Goal: Information Seeking & Learning: Learn about a topic

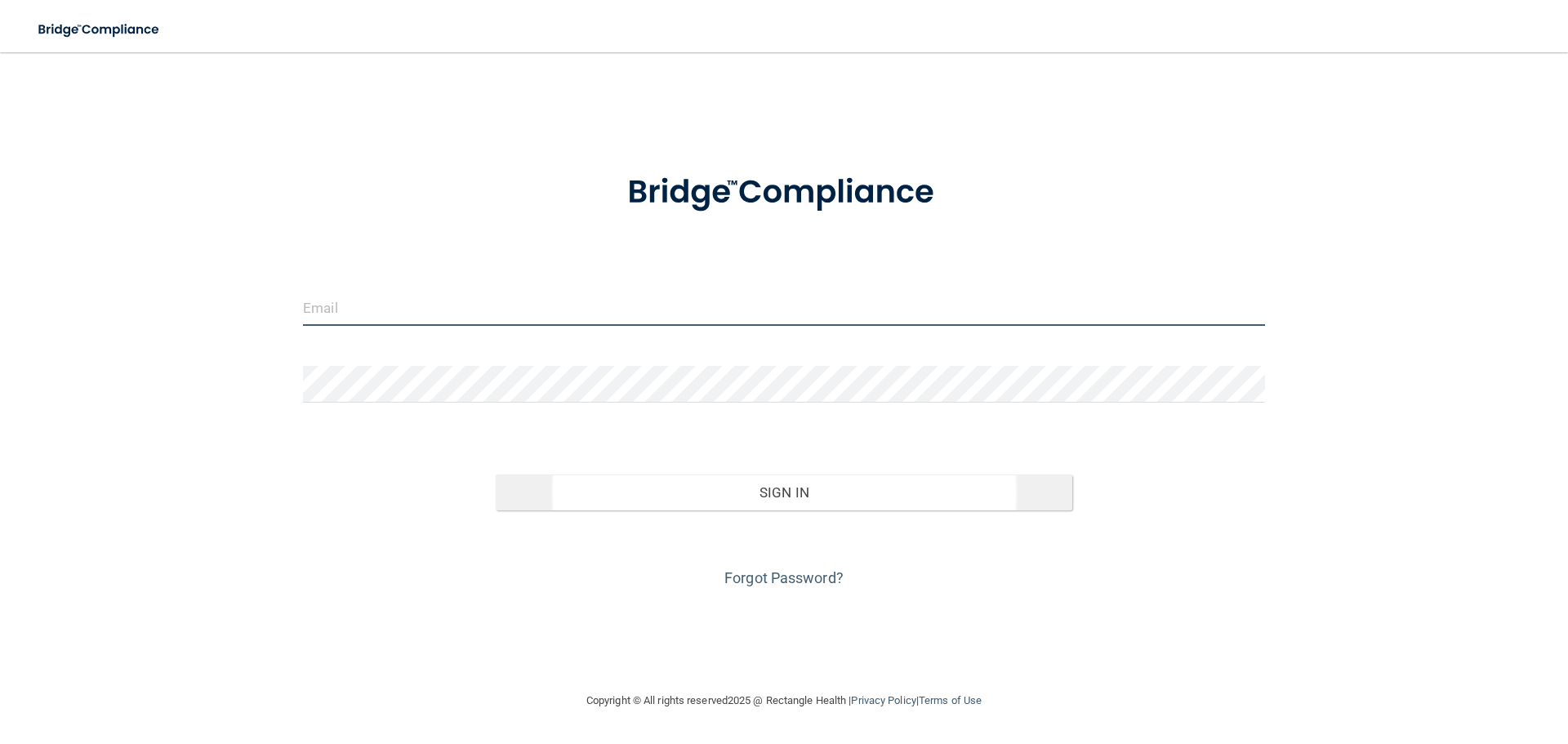
type input "[EMAIL_ADDRESS][DOMAIN_NAME]"
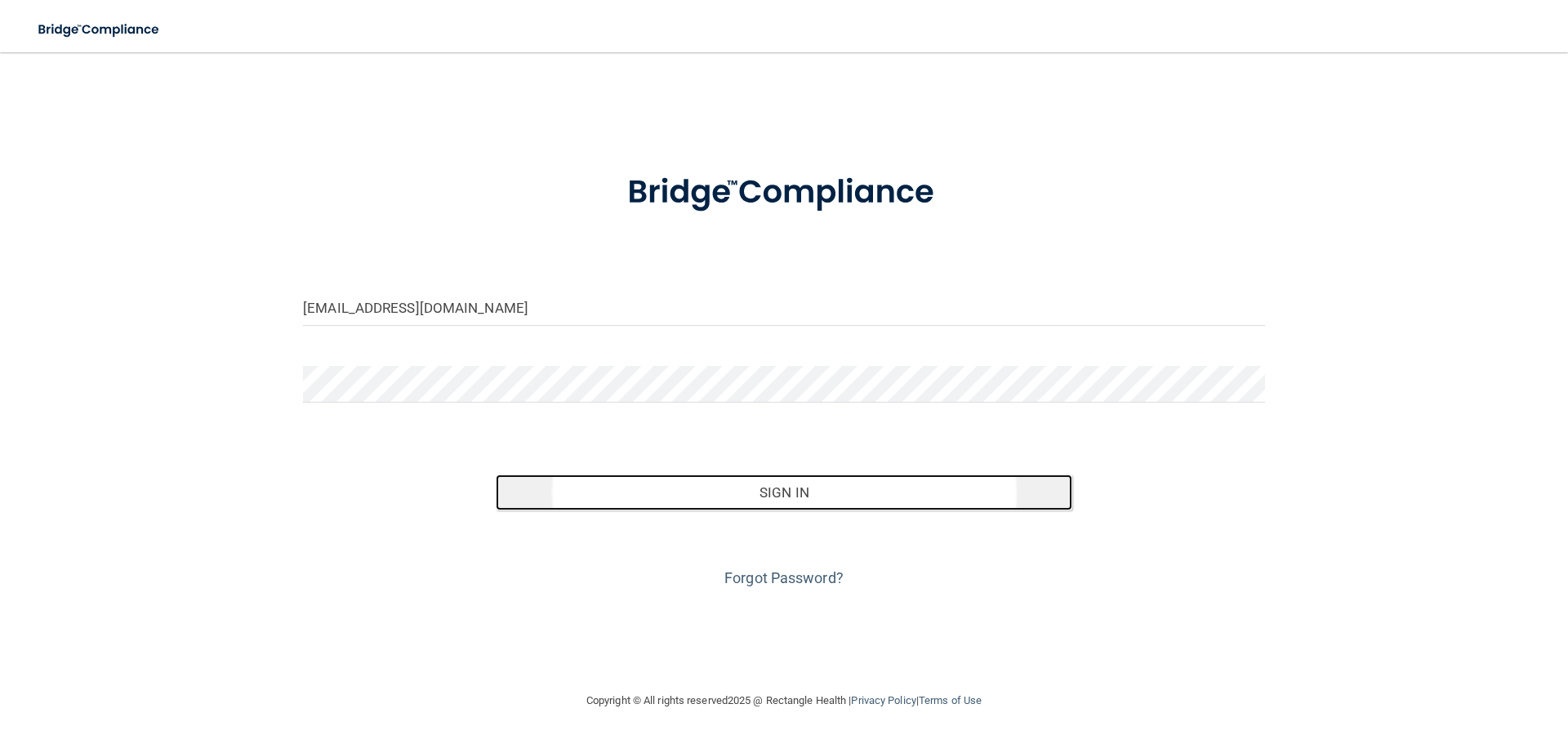
click at [796, 489] on button "Sign In" at bounding box center [784, 492] width 577 height 36
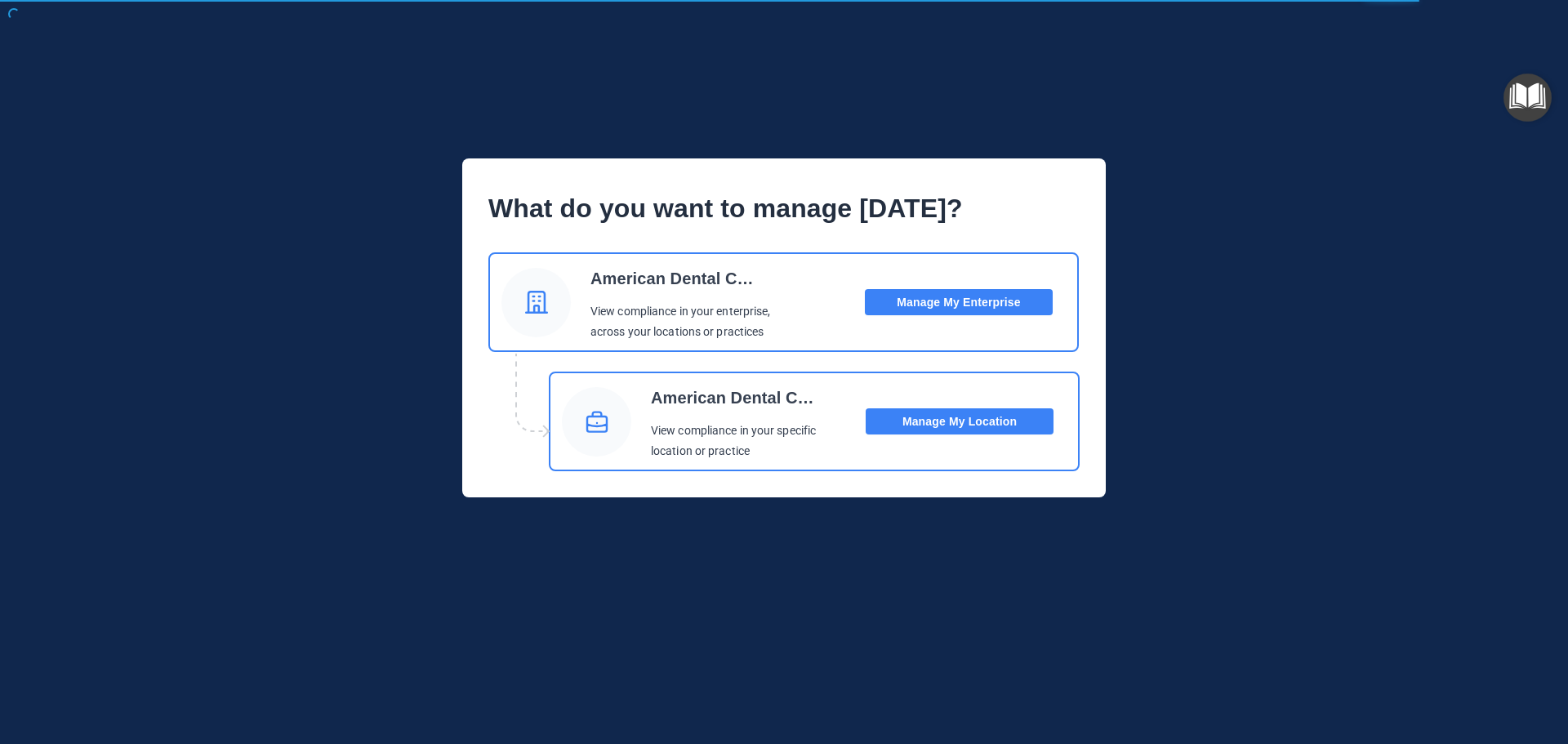
click at [956, 419] on button "Manage My Location" at bounding box center [959, 421] width 188 height 26
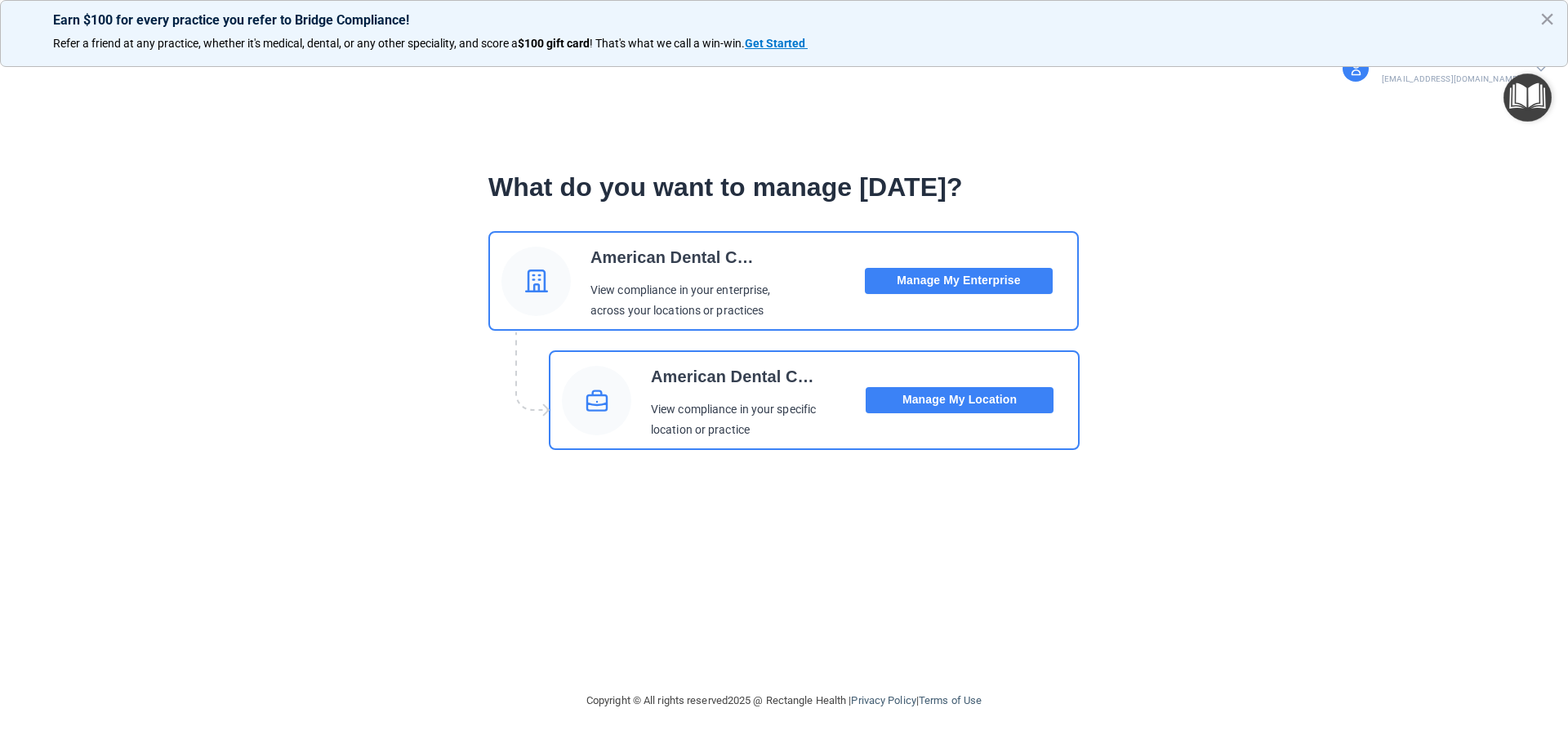
click at [958, 400] on button "Manage My Location" at bounding box center [959, 400] width 188 height 26
click at [1250, 396] on div "What do you want to manage [DATE]? American Dental Companies View compliance in…" at bounding box center [783, 306] width 1437 height 339
click at [1540, 16] on button "×" at bounding box center [1547, 19] width 16 height 26
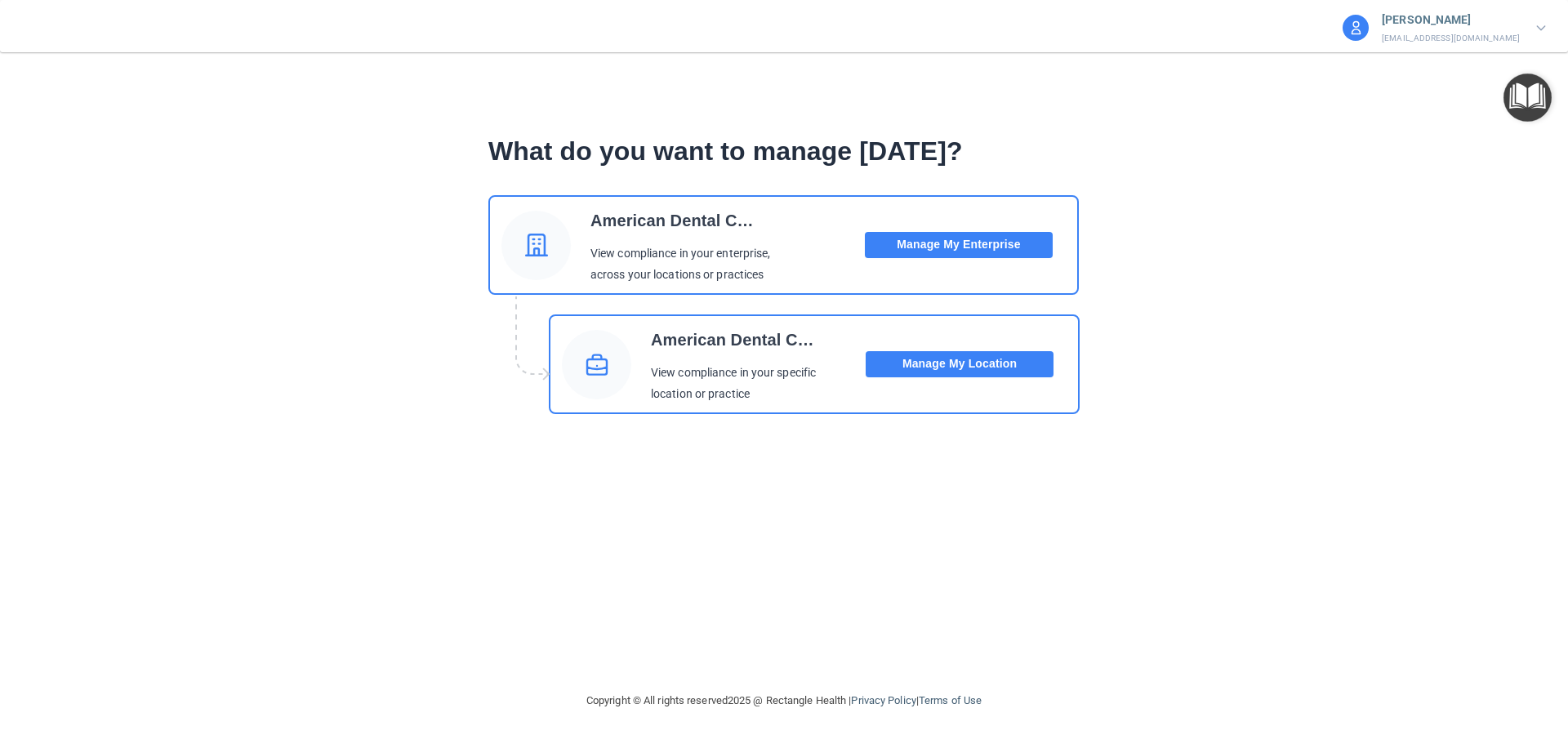
click at [952, 367] on button "Manage My Location" at bounding box center [959, 364] width 188 height 26
click at [956, 359] on button "Manage My Location" at bounding box center [959, 364] width 188 height 26
click at [986, 364] on button "Manage My Location" at bounding box center [959, 364] width 188 height 26
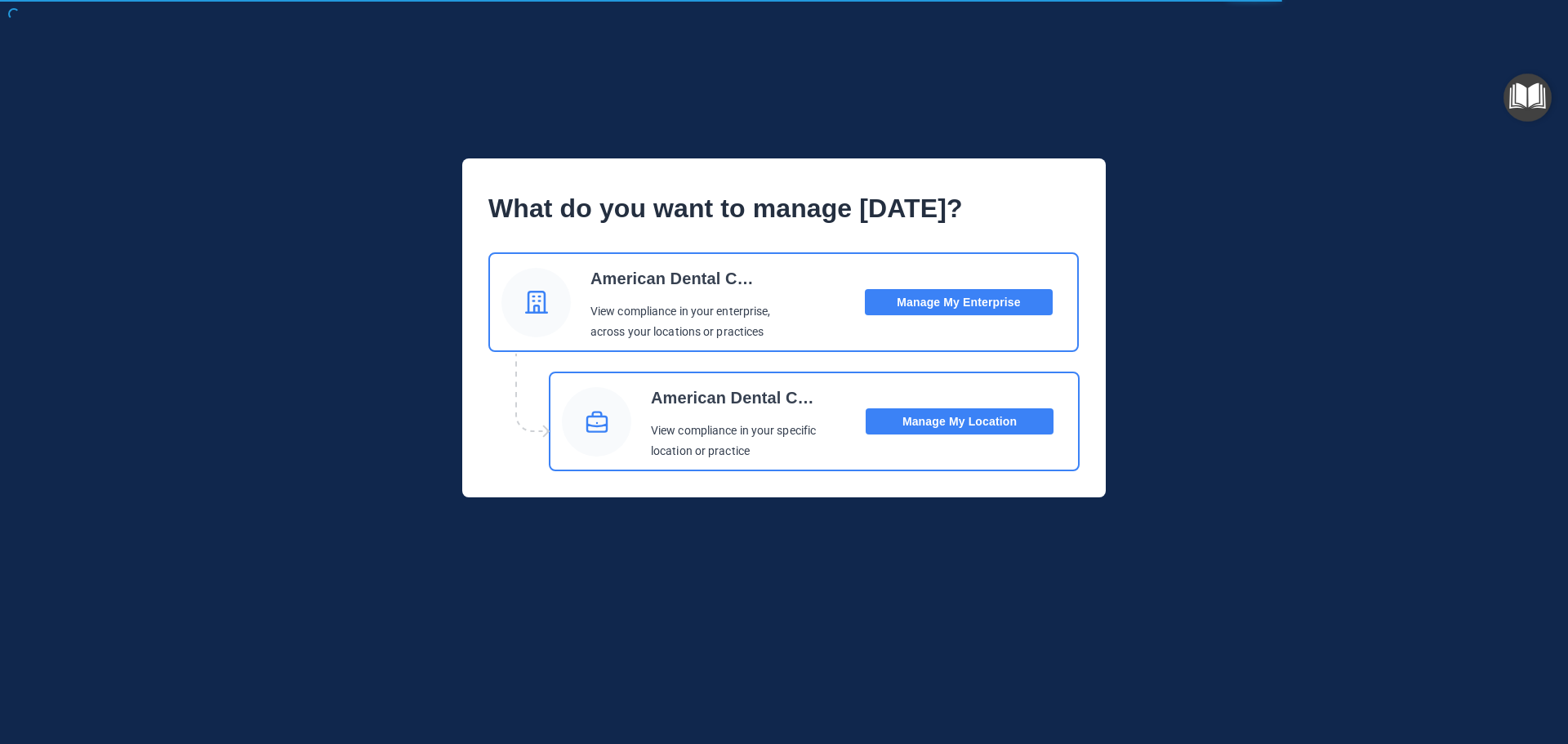
click at [968, 419] on button "Manage My Location" at bounding box center [959, 421] width 188 height 26
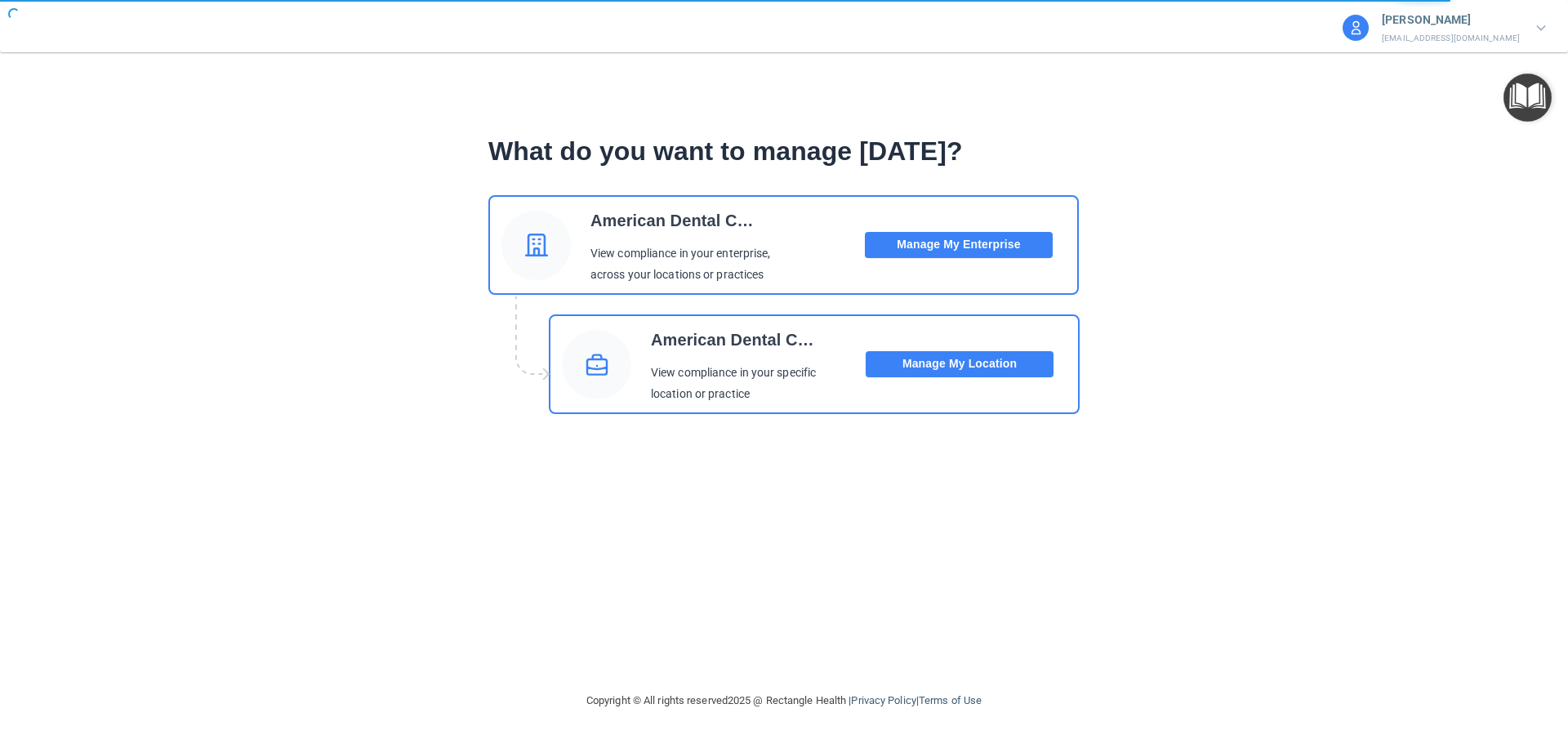
click at [968, 362] on button "Manage My Location" at bounding box center [959, 364] width 188 height 26
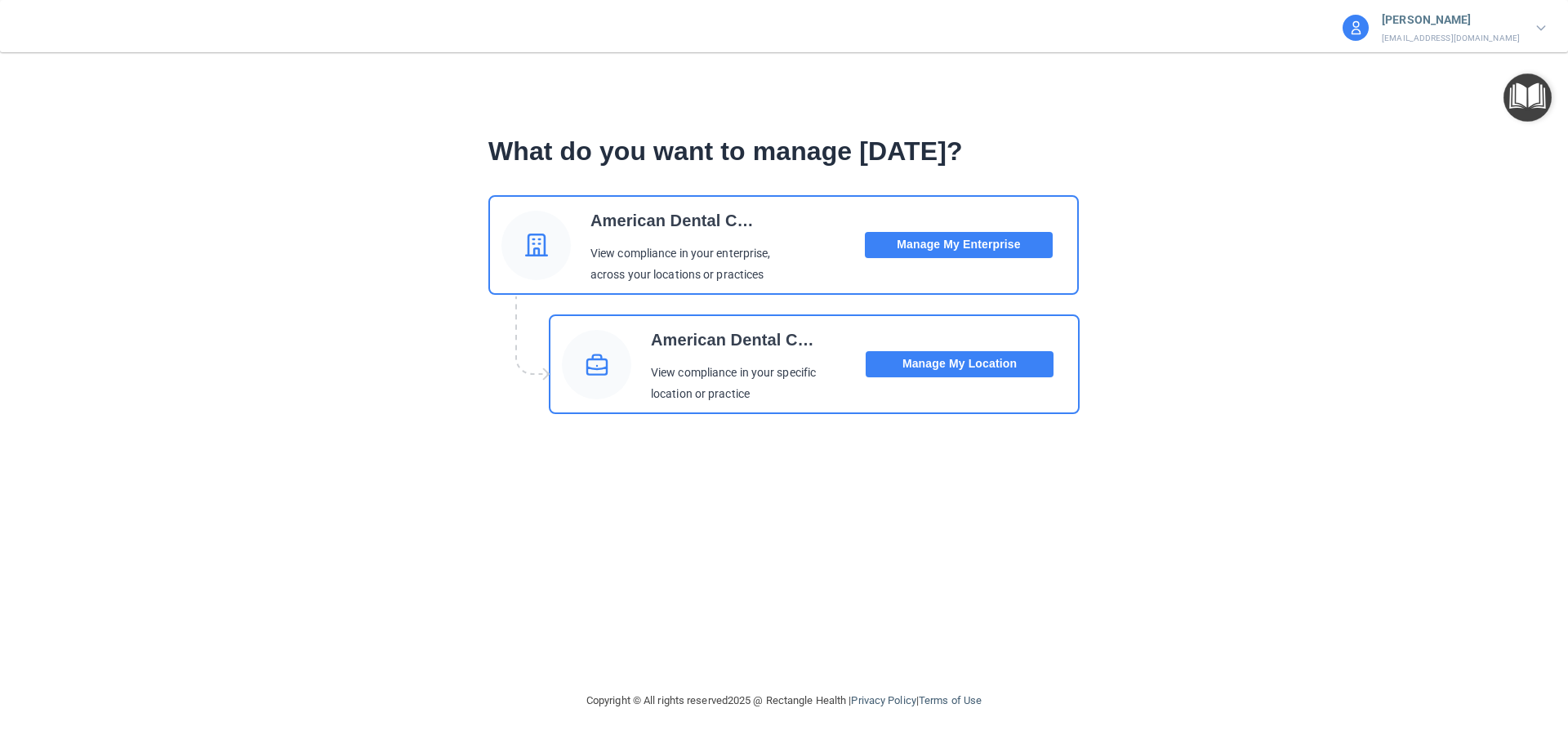
click at [956, 250] on button "Manage My Enterprise" at bounding box center [958, 245] width 188 height 26
click at [944, 359] on button "Manage My Location" at bounding box center [959, 364] width 188 height 26
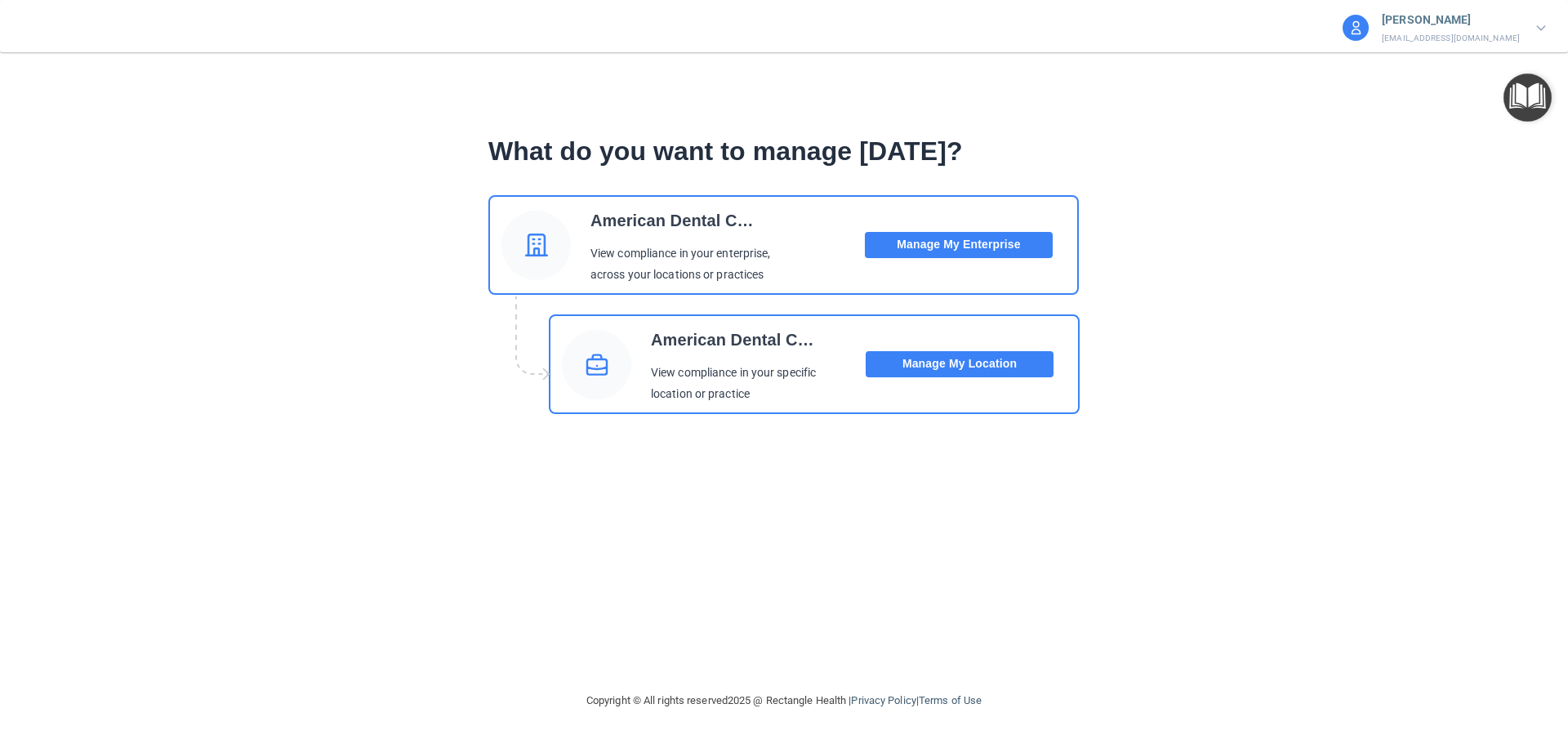
click at [944, 359] on button "Manage My Location" at bounding box center [959, 364] width 188 height 26
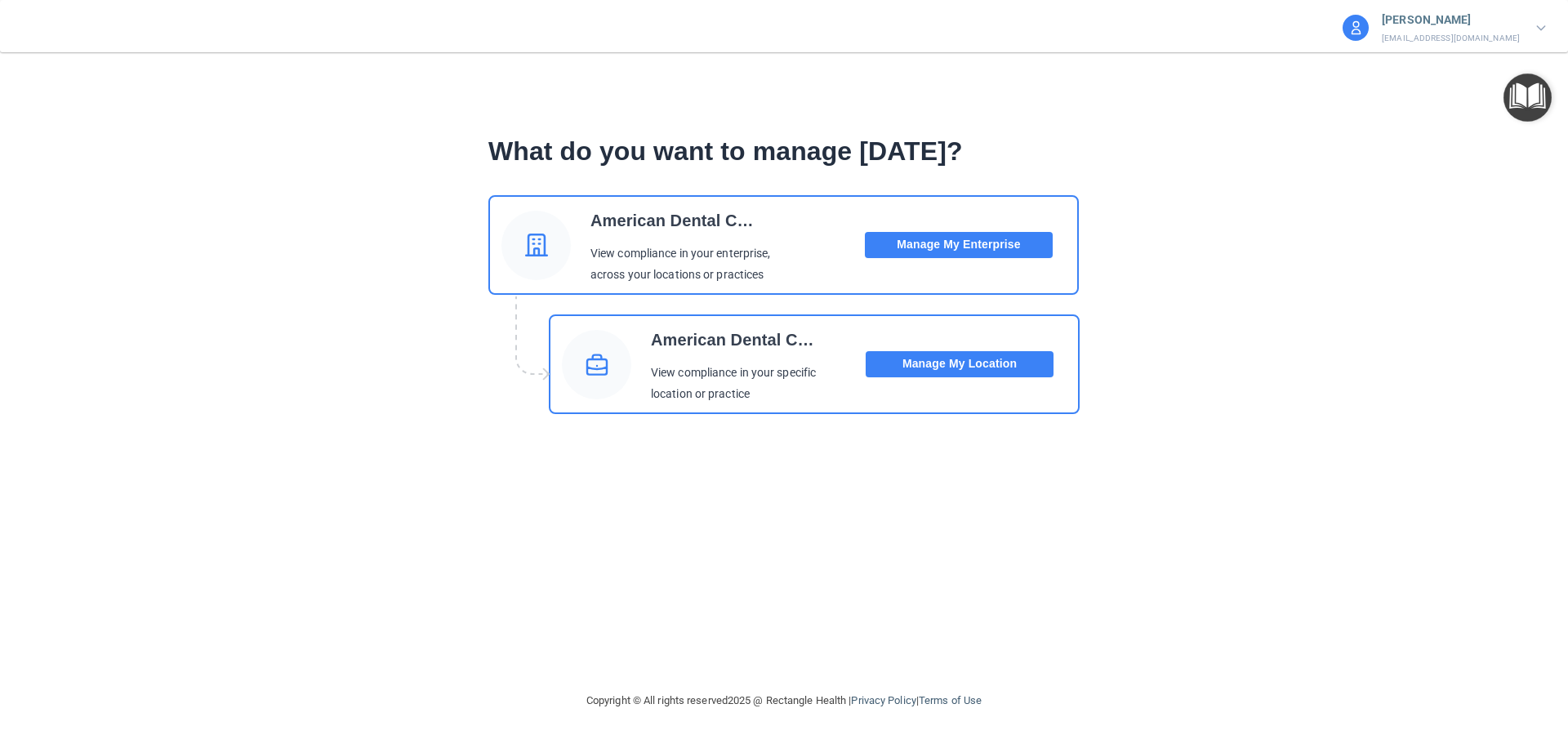
click at [944, 359] on button "Manage My Location" at bounding box center [959, 364] width 188 height 26
click at [1417, 22] on p "[PERSON_NAME]" at bounding box center [1450, 20] width 138 height 22
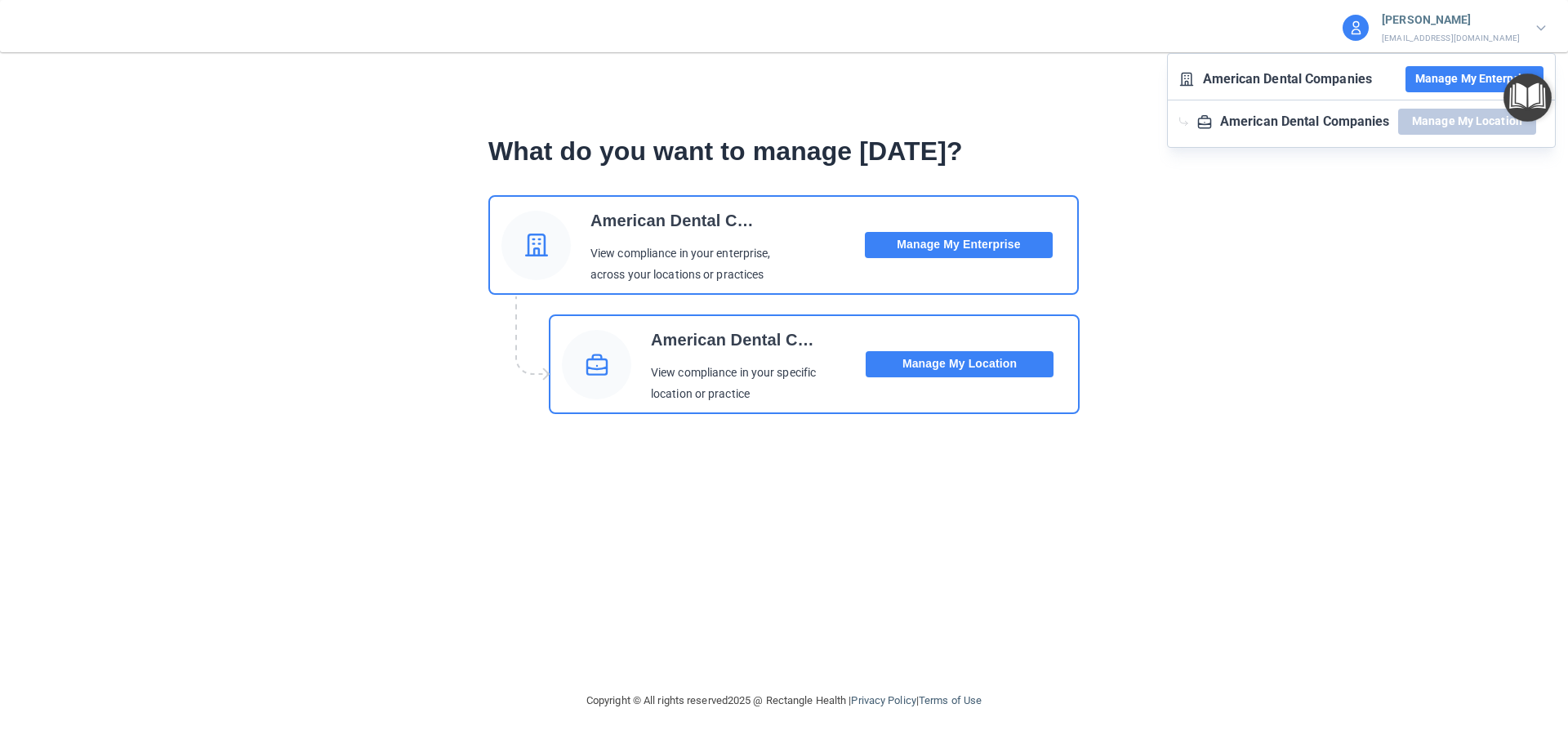
click at [1141, 356] on div "What do you want to manage today? American Dental Companies View compliance in …" at bounding box center [783, 270] width 1437 height 339
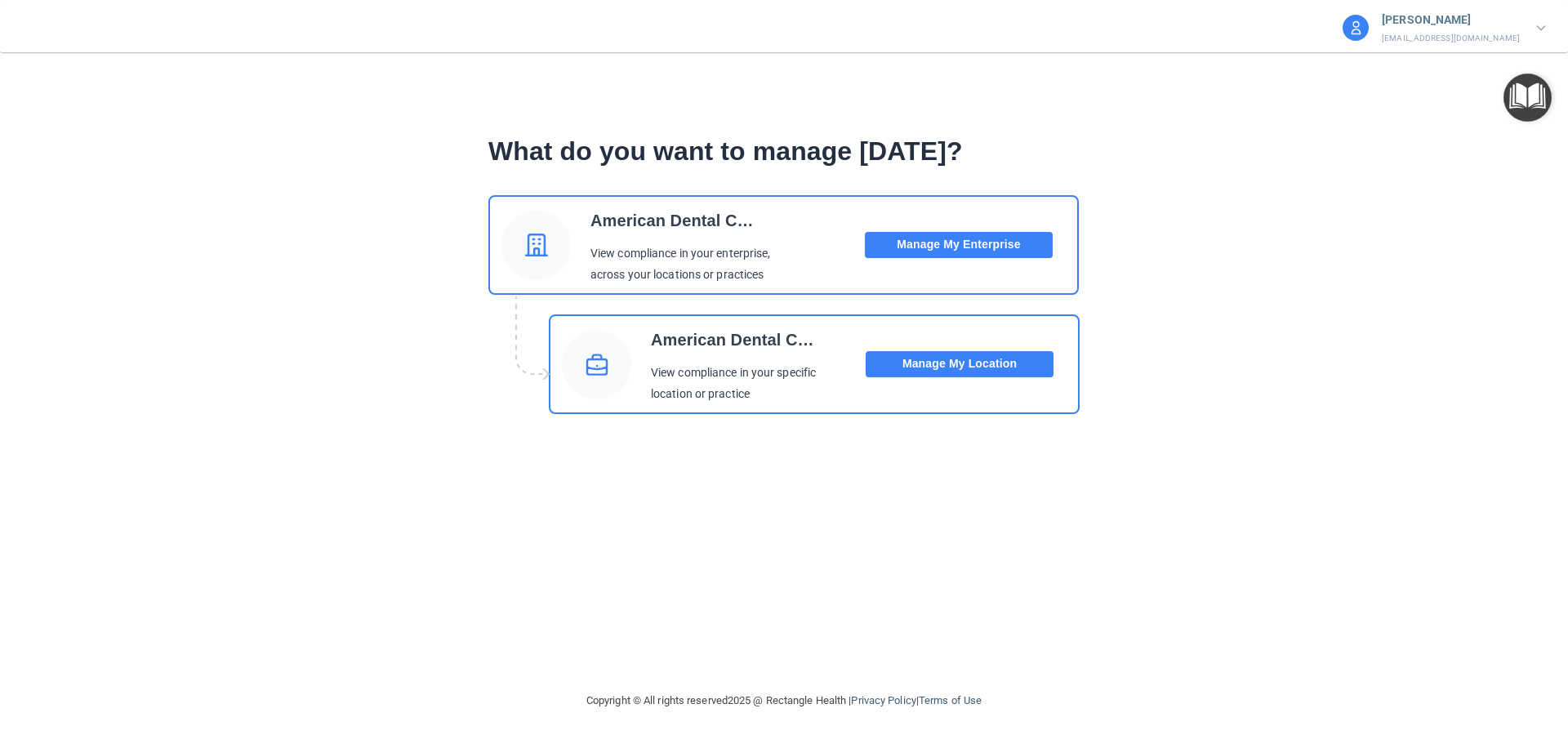
click at [992, 365] on button "Manage My Location" at bounding box center [959, 364] width 188 height 26
click at [1177, 363] on div "What do you want to manage today? American Dental Companies View compliance in …" at bounding box center [783, 270] width 1437 height 339
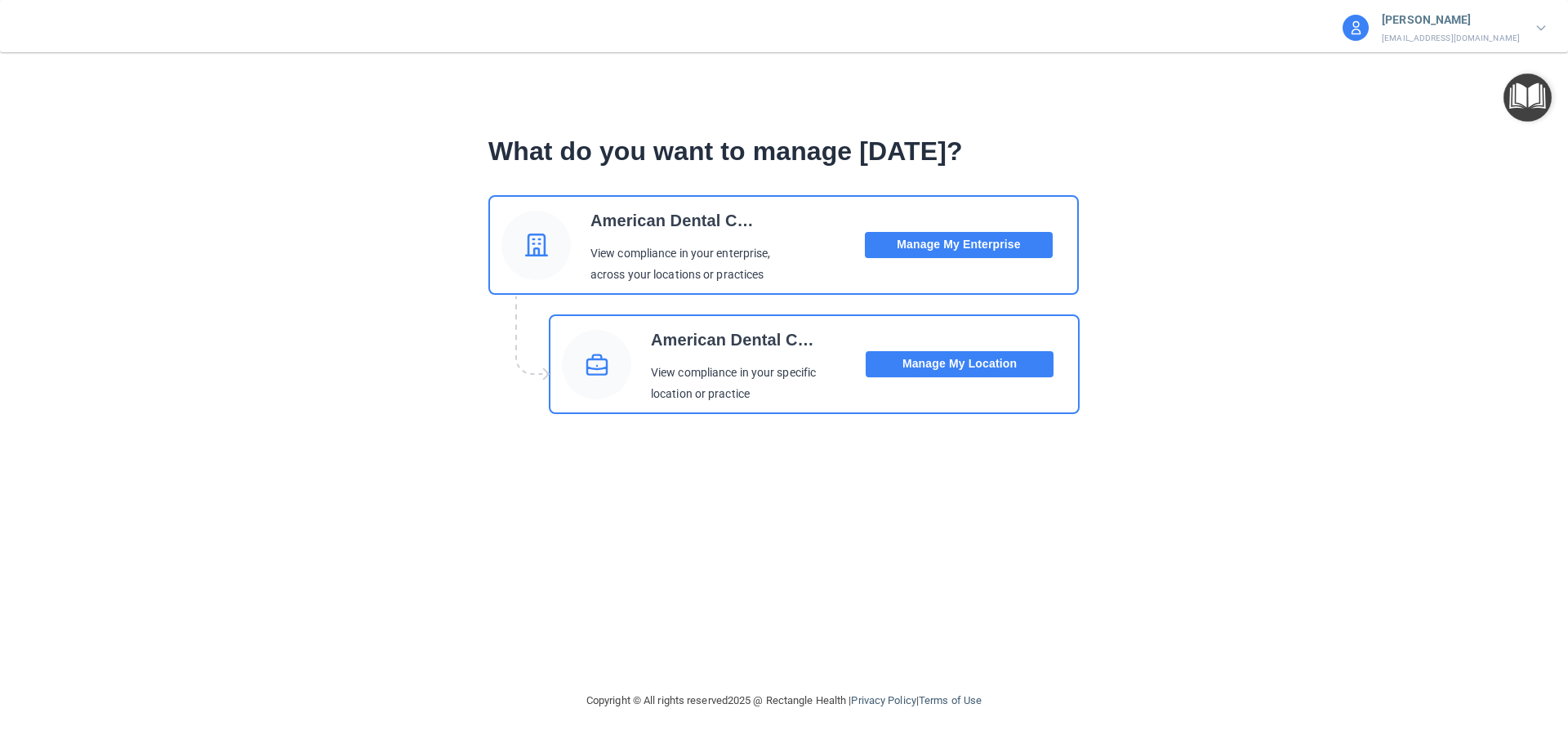
click at [932, 241] on button "Manage My Enterprise" at bounding box center [958, 245] width 188 height 26
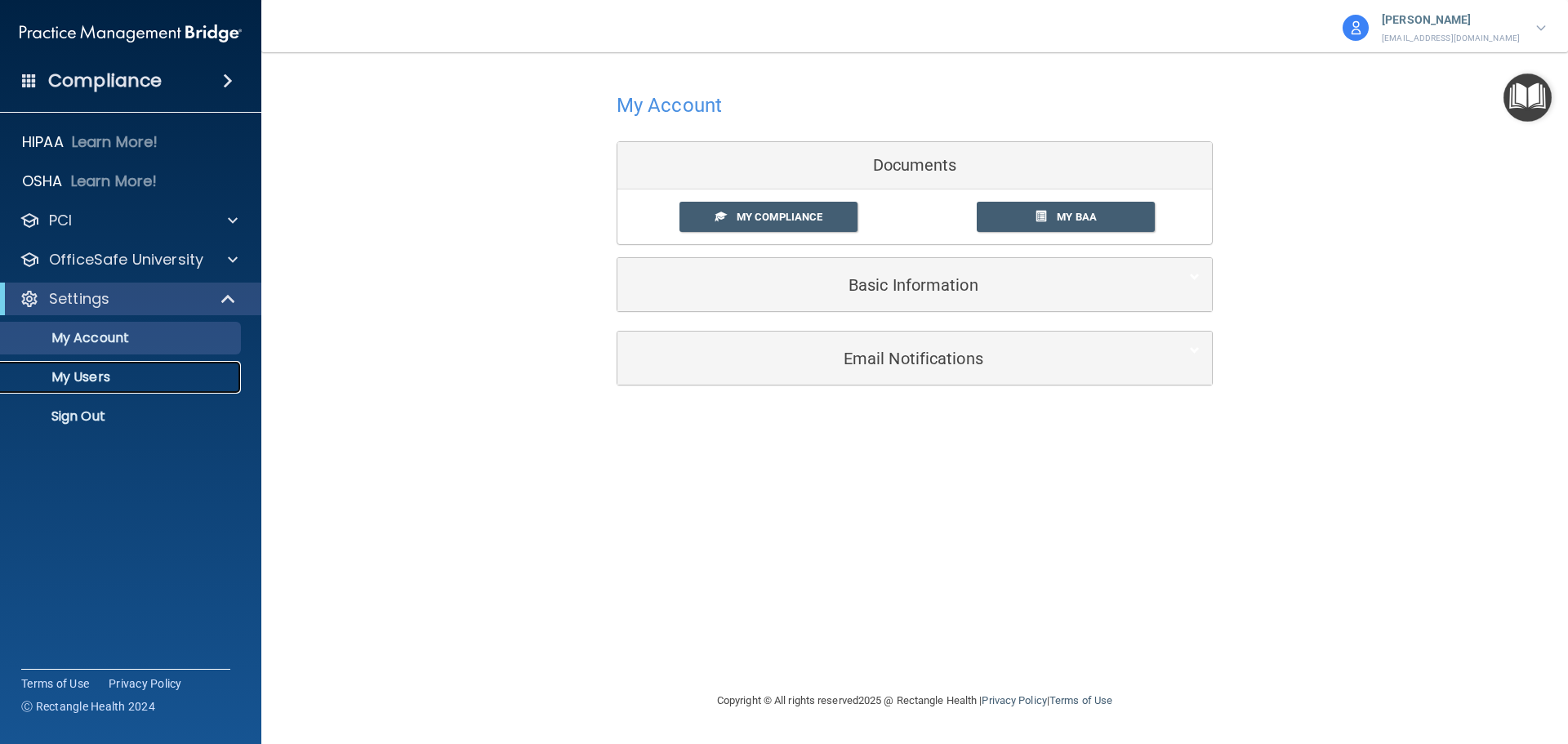
click at [67, 369] on p "My Users" at bounding box center [121, 377] width 223 height 16
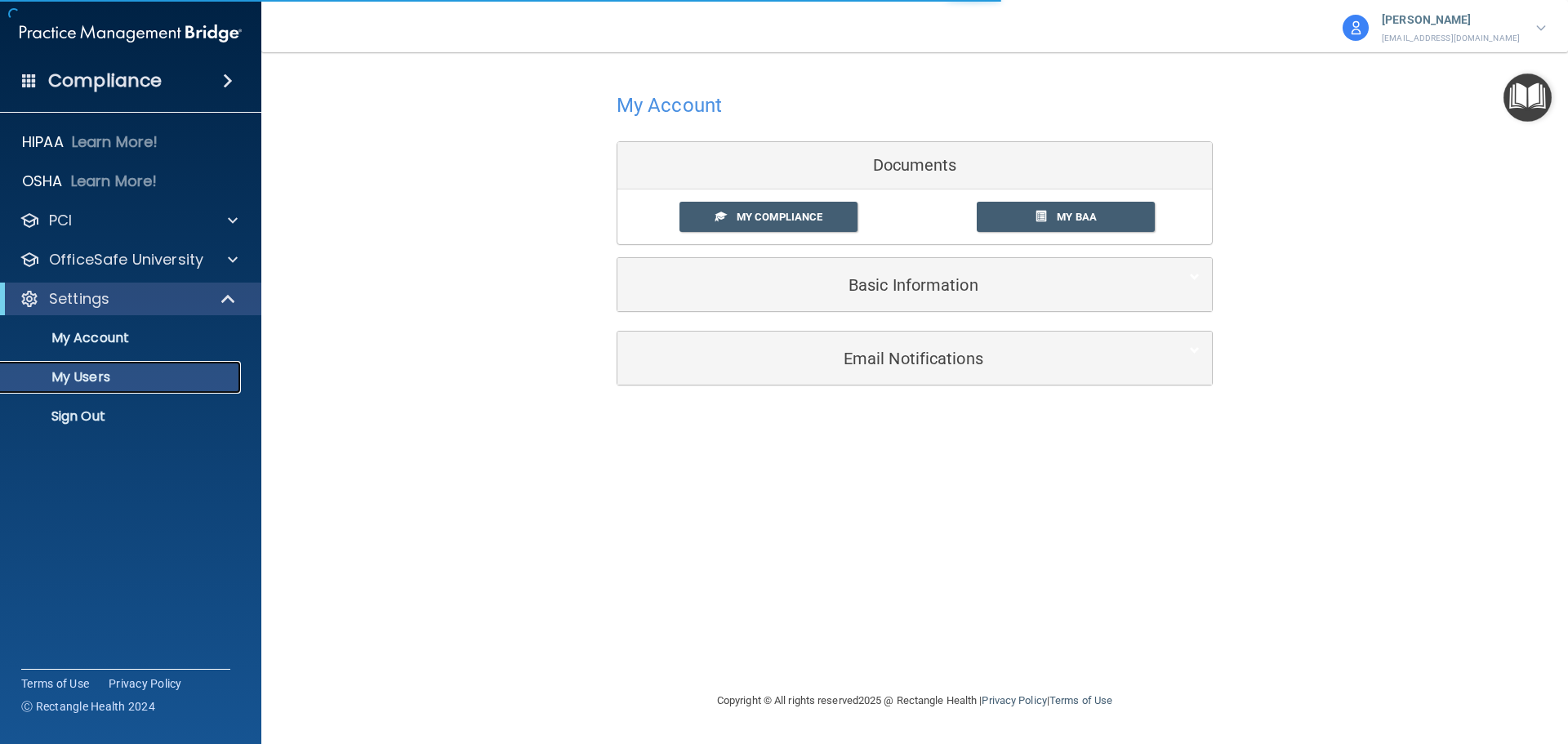
select select "20"
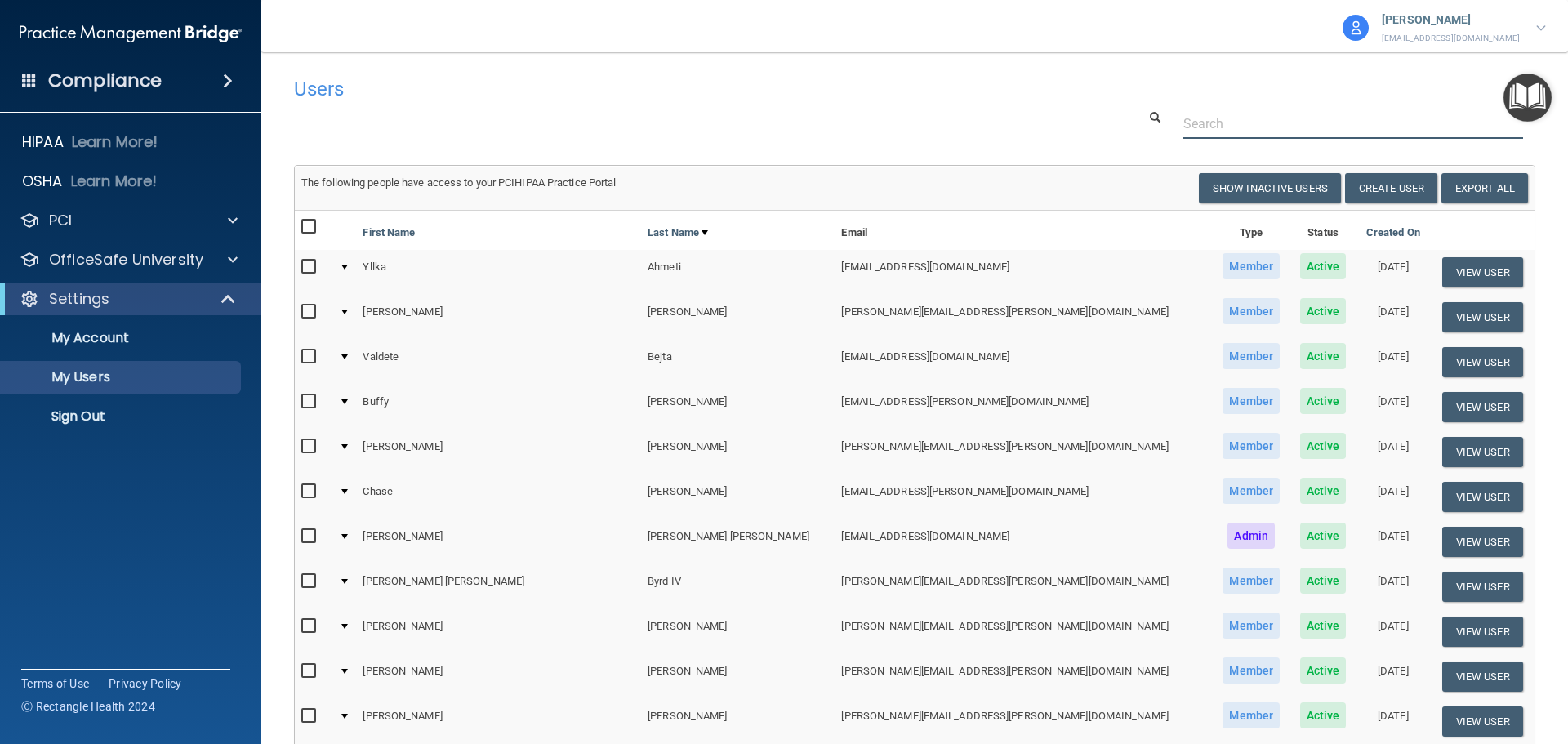
click at [1243, 131] on input "text" at bounding box center [1353, 123] width 340 height 30
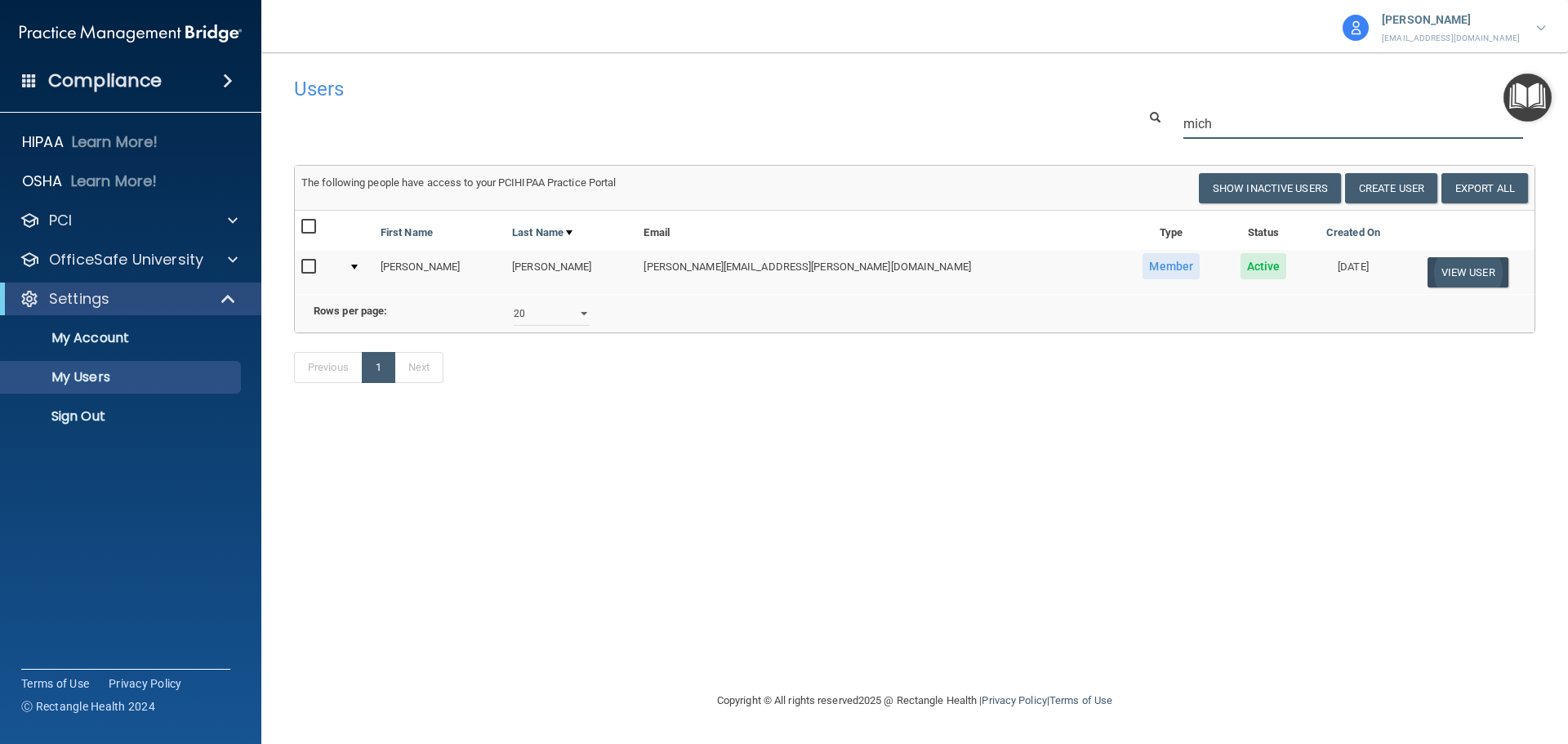
type input "mich"
click at [1428, 276] on button "View User" at bounding box center [1468, 272] width 81 height 30
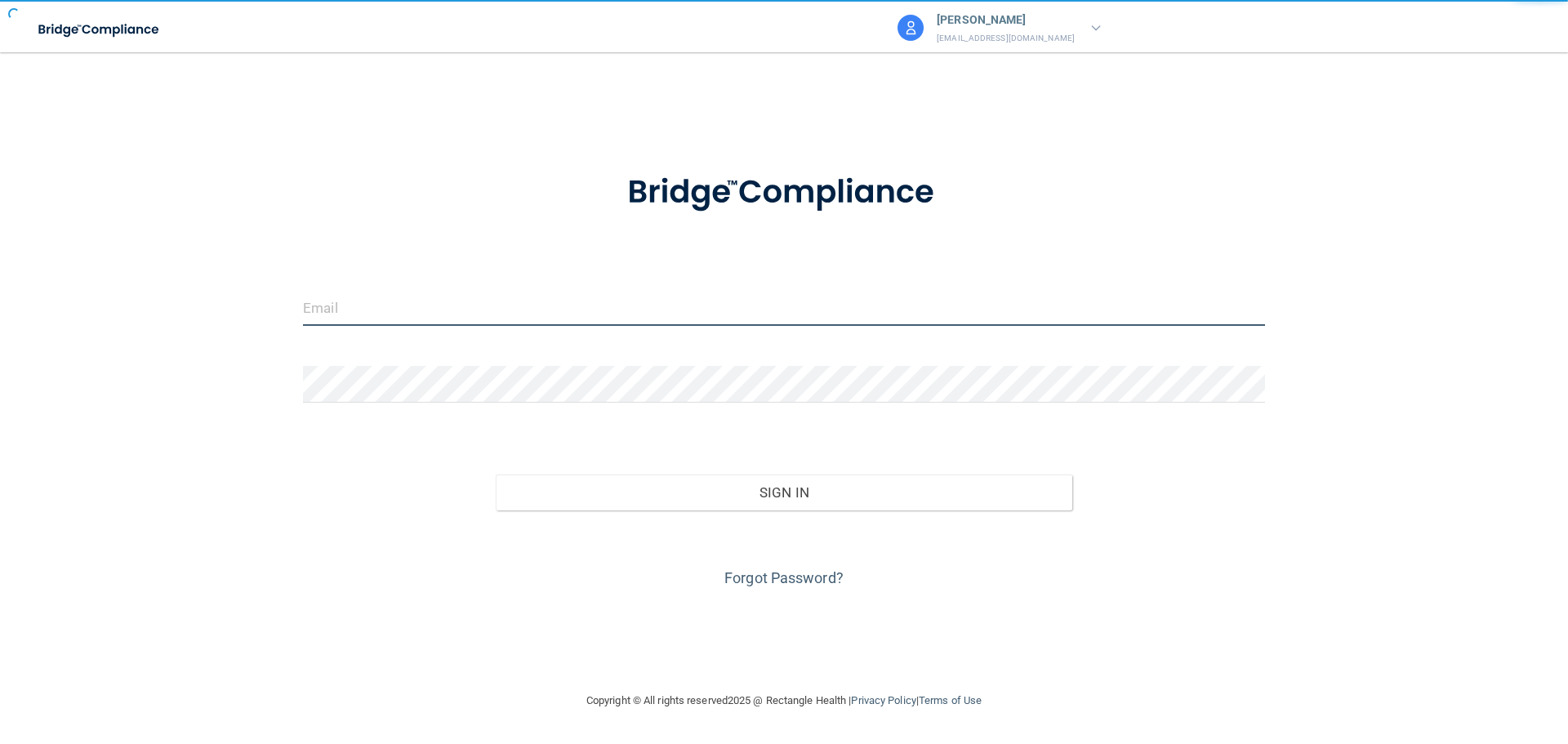
type input "[EMAIL_ADDRESS][DOMAIN_NAME]"
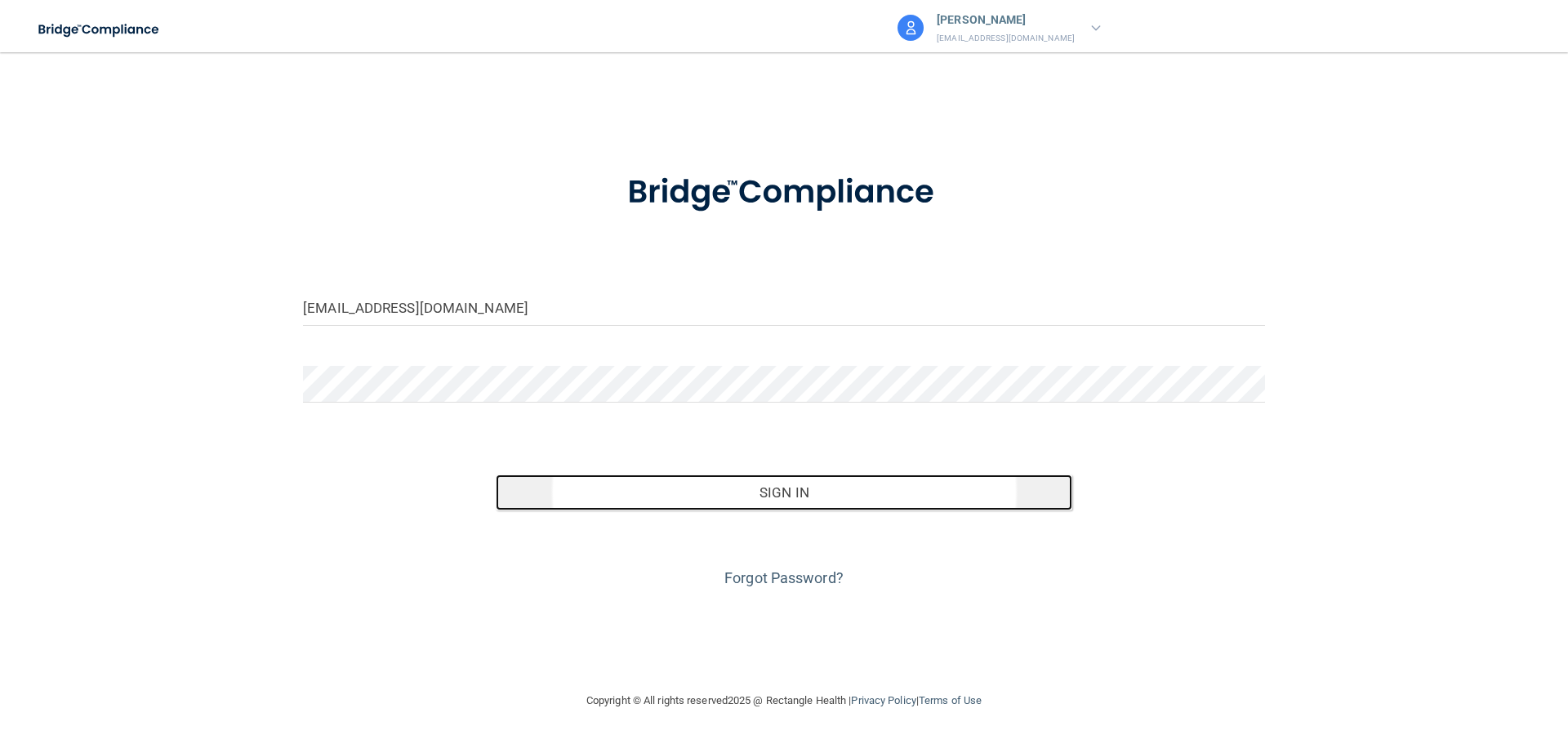
click at [781, 496] on button "Sign In" at bounding box center [784, 492] width 577 height 36
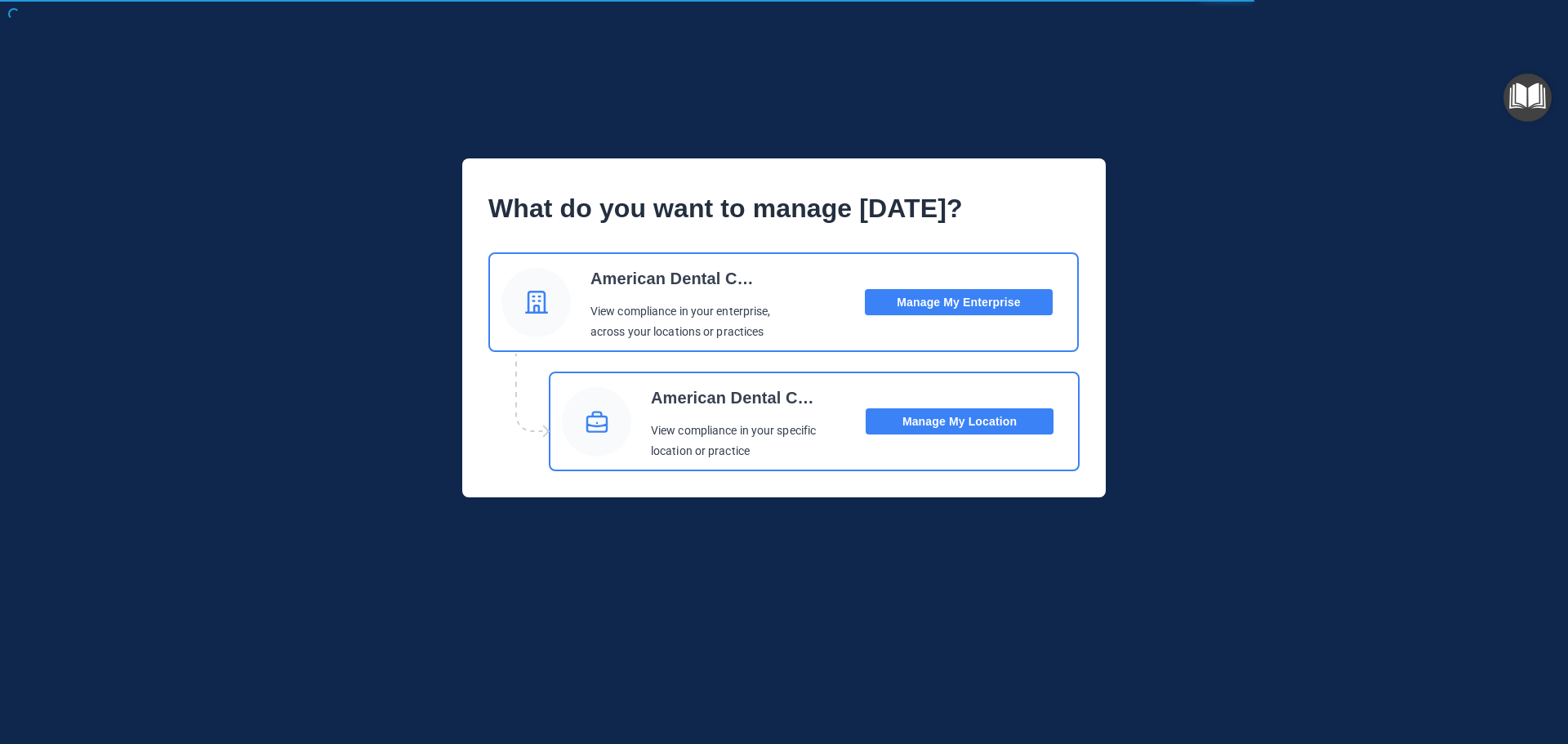
click at [930, 424] on button "Manage My Location" at bounding box center [959, 421] width 188 height 26
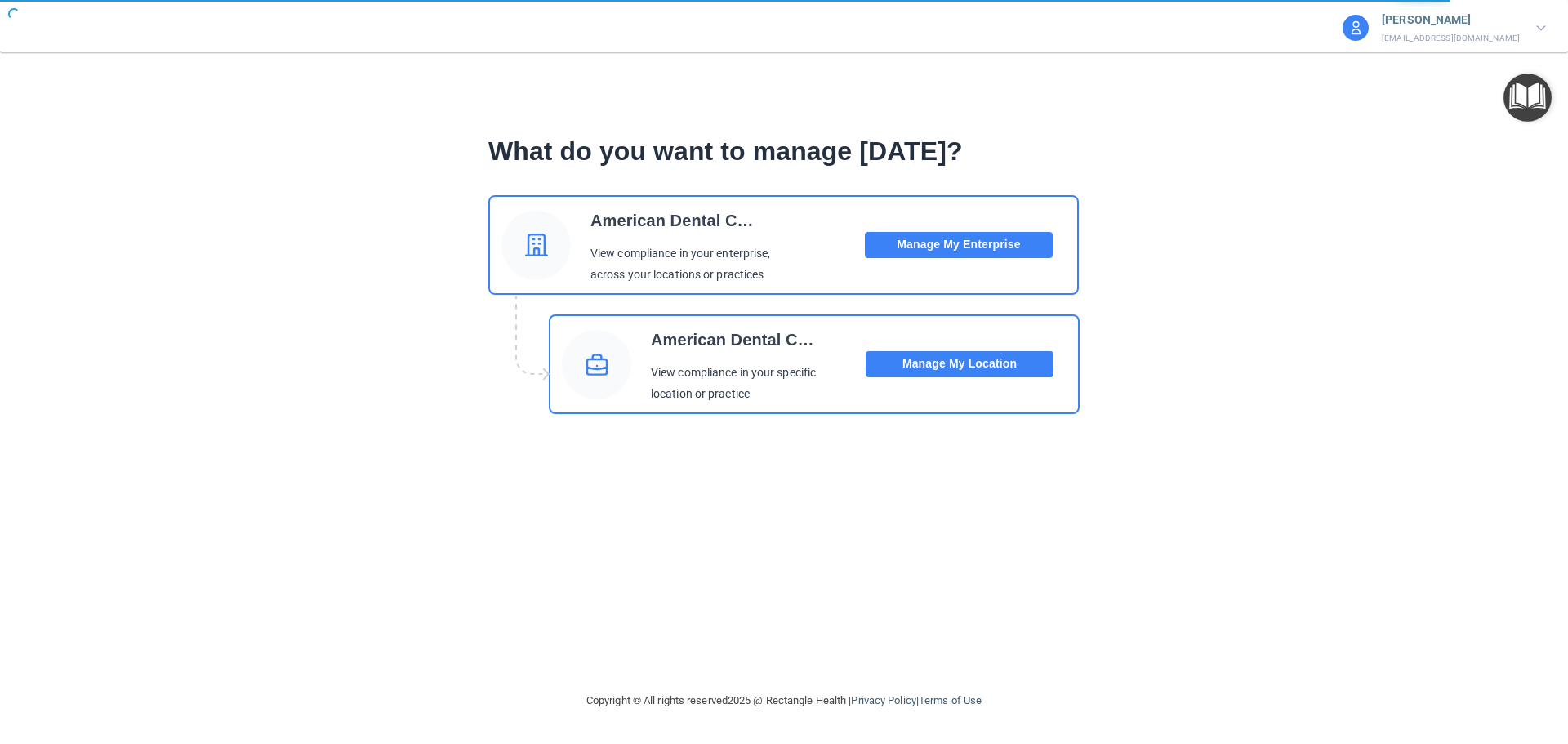
click at [952, 359] on button "Manage My Location" at bounding box center [959, 364] width 188 height 26
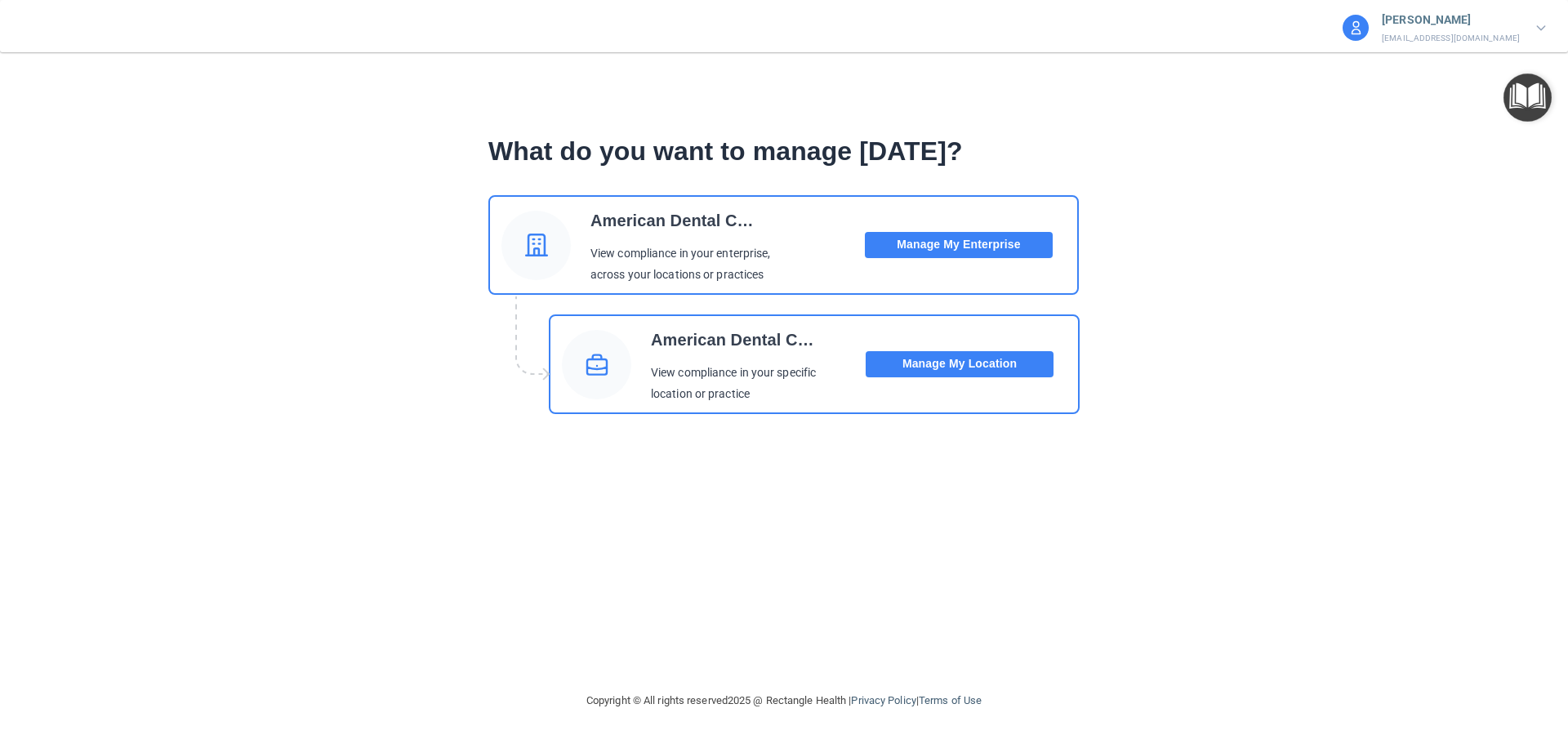
click at [969, 363] on button "Manage My Location" at bounding box center [959, 364] width 188 height 26
click at [1415, 40] on p "[EMAIL_ADDRESS][DOMAIN_NAME]" at bounding box center [1450, 38] width 138 height 15
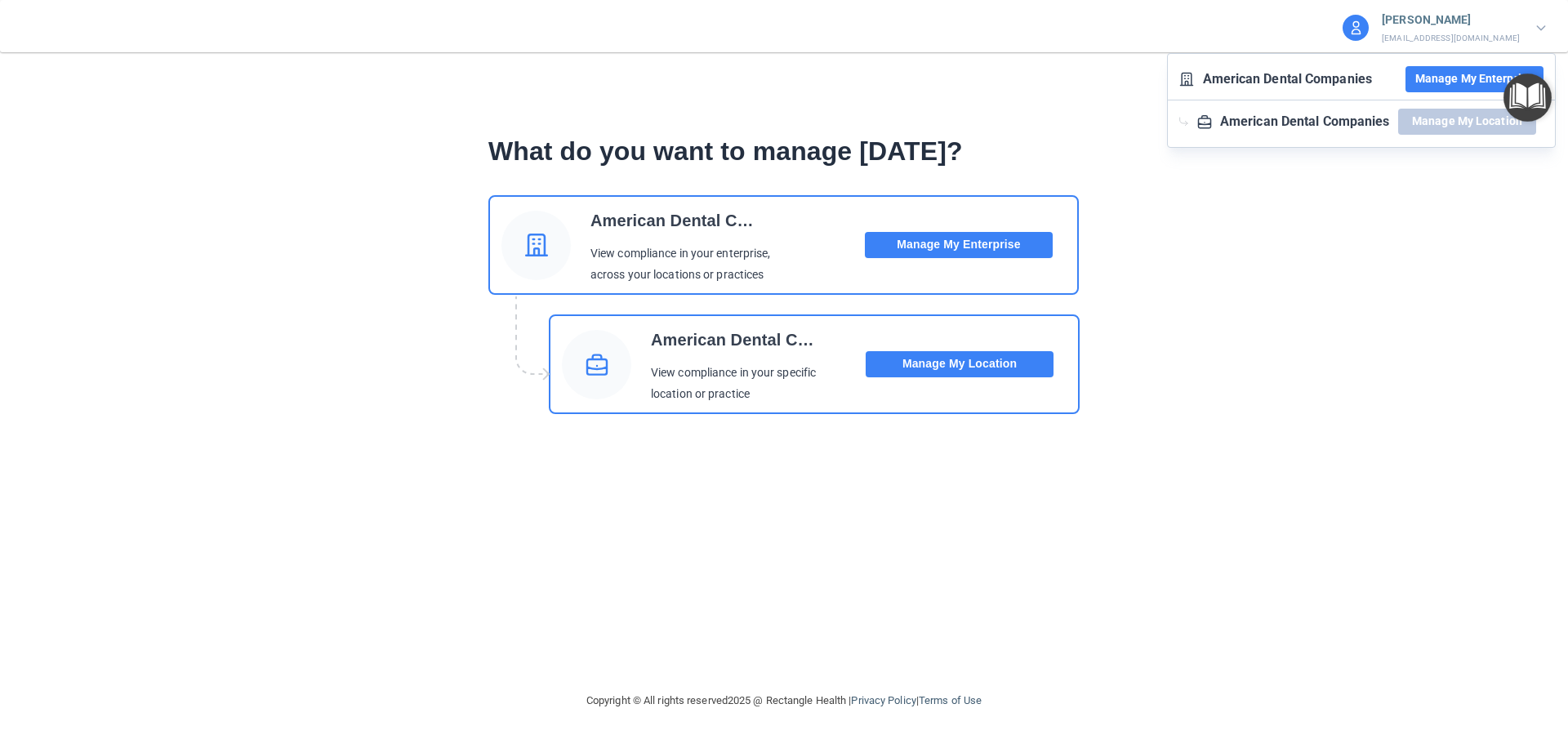
click at [1429, 74] on button "Manage My Enterprise" at bounding box center [1474, 79] width 138 height 26
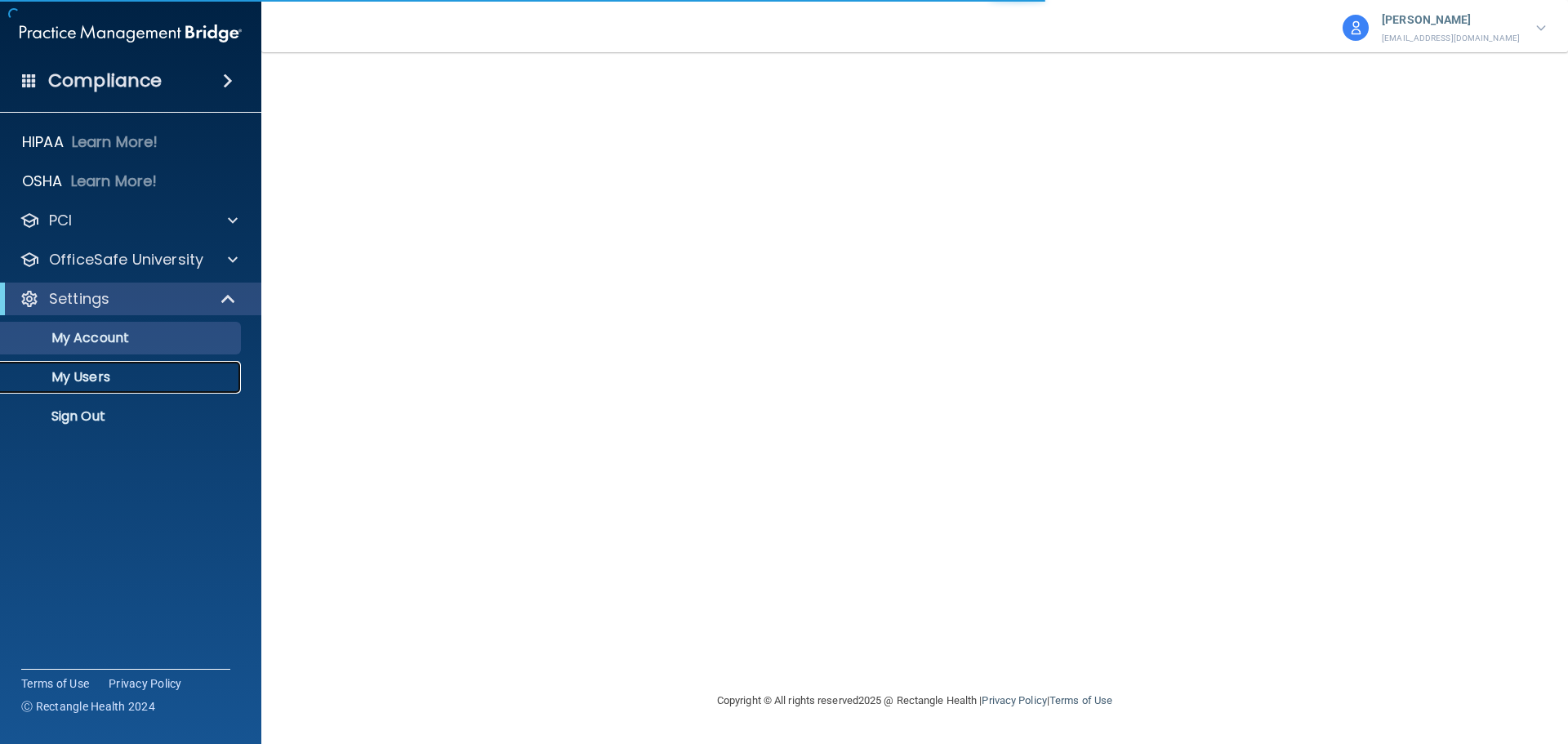
click at [87, 378] on p "My Users" at bounding box center [121, 377] width 223 height 16
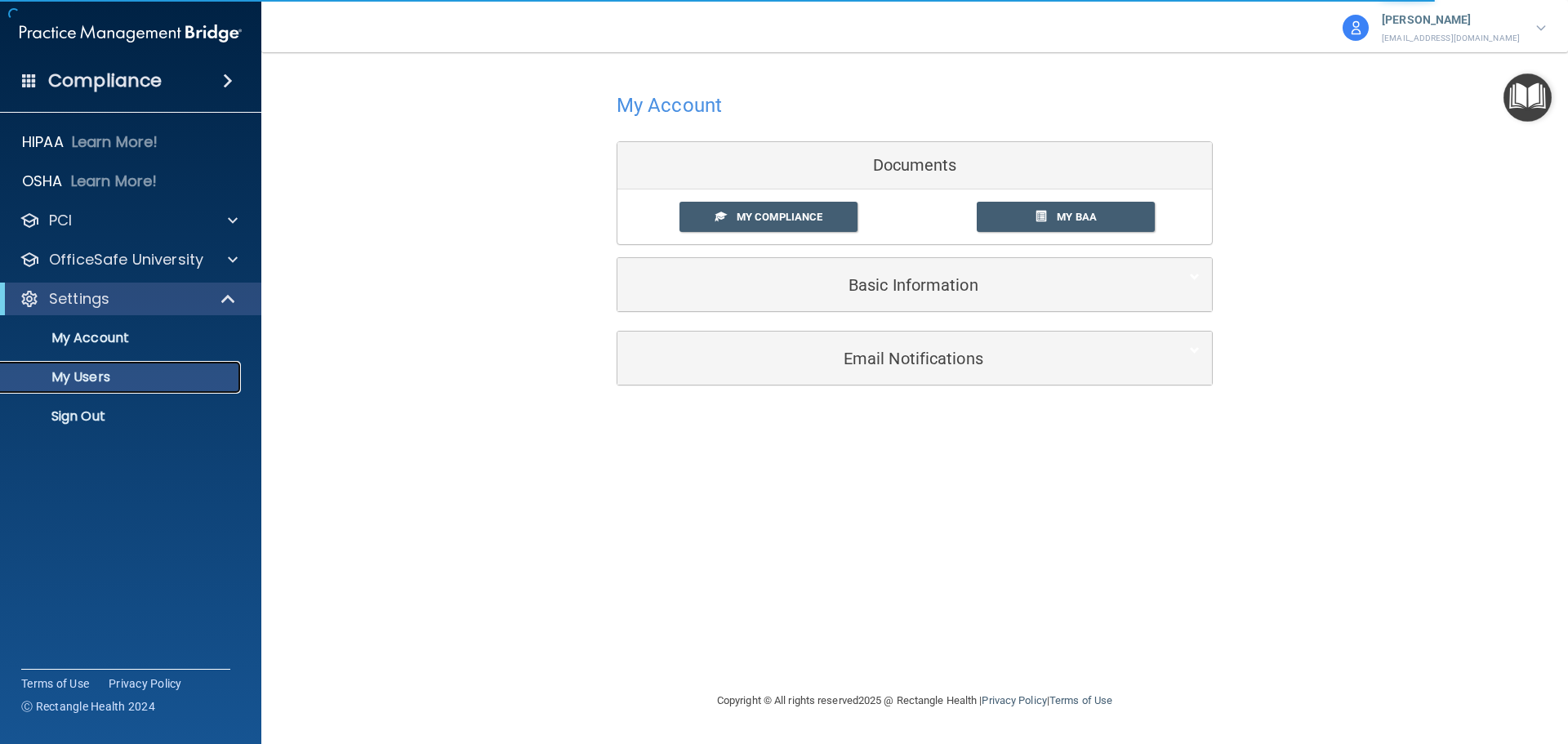
select select "20"
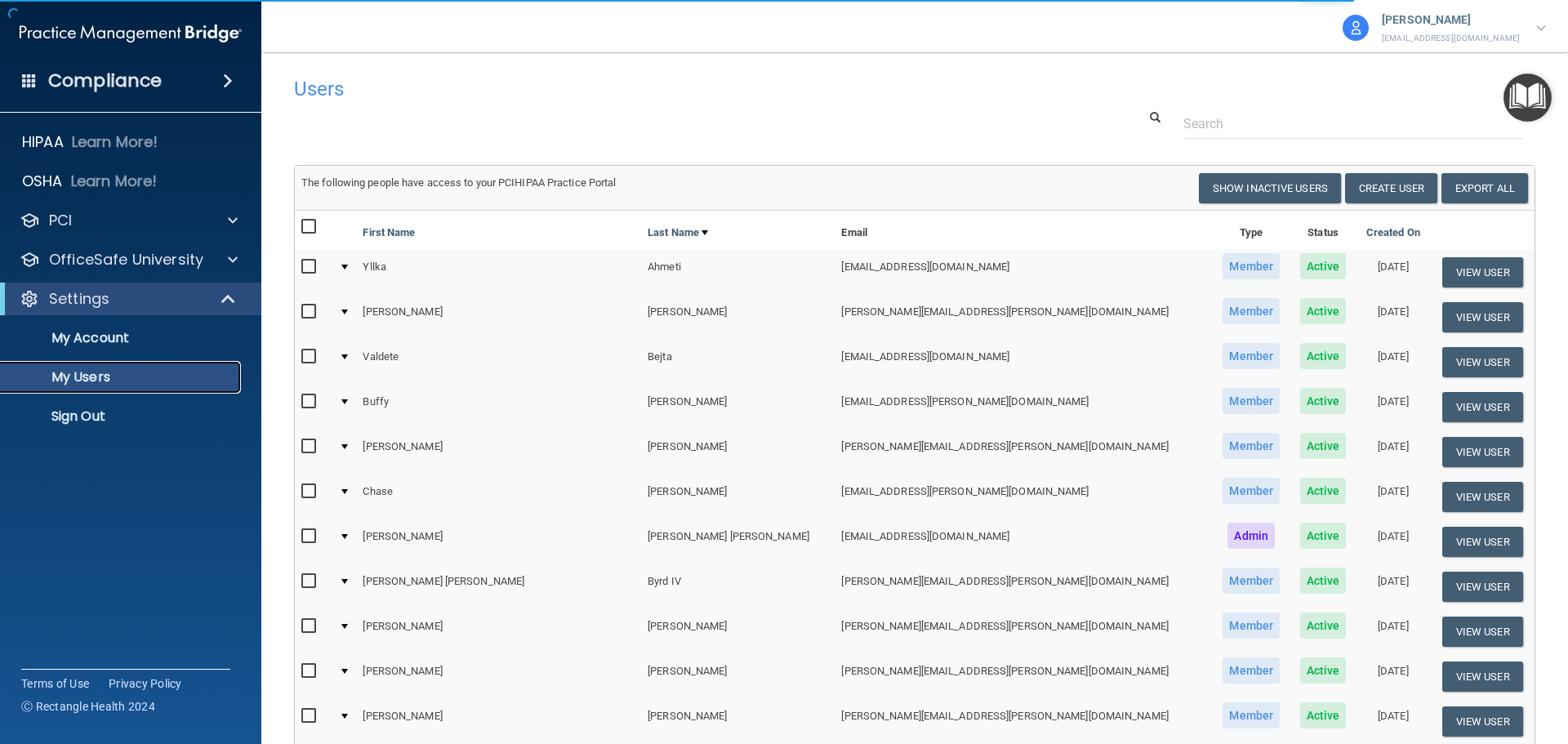
click at [78, 374] on p "My Users" at bounding box center [121, 377] width 223 height 16
click at [1299, 130] on input "text" at bounding box center [1353, 123] width 340 height 30
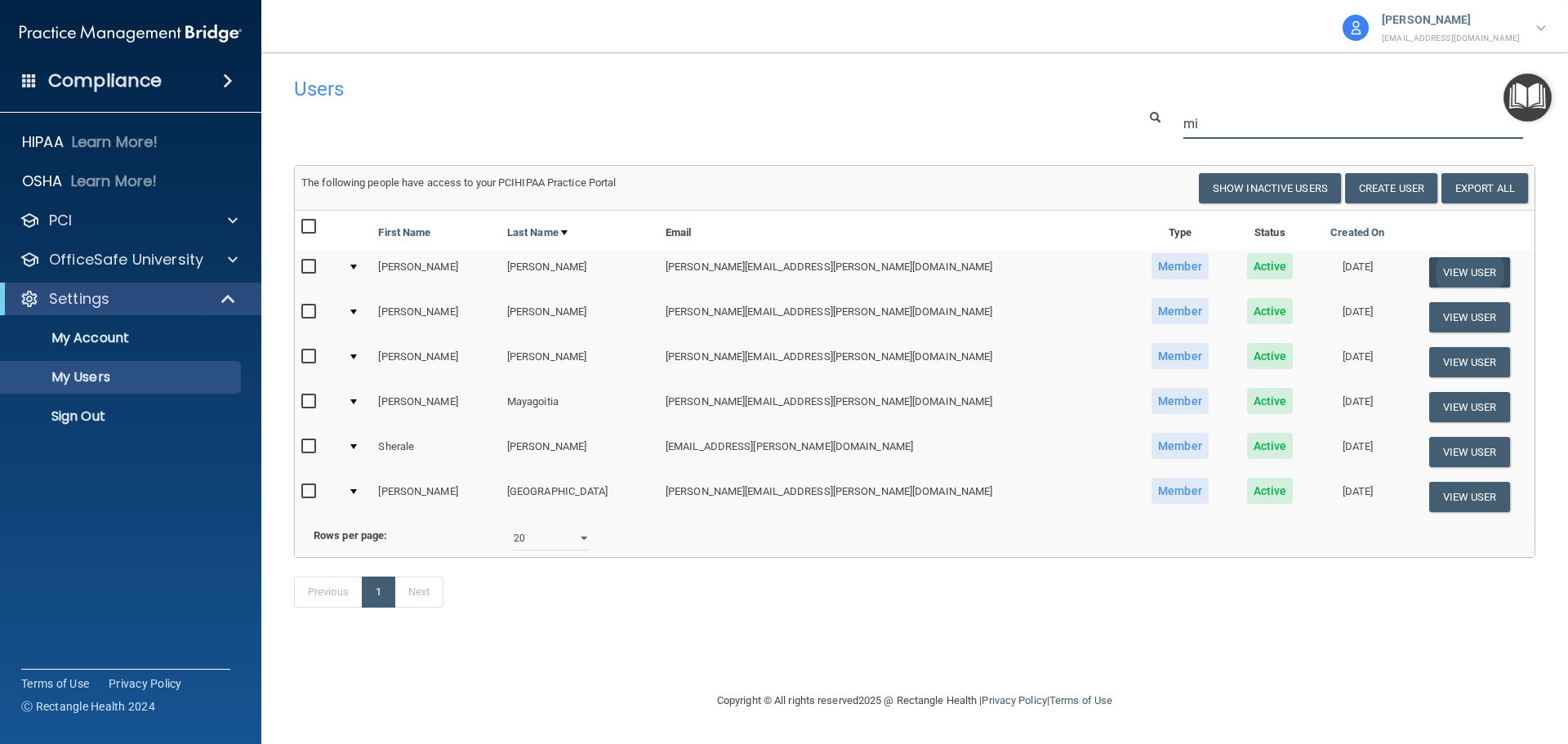
type input "mi"
click at [1458, 264] on button "View User" at bounding box center [1468, 272] width 81 height 30
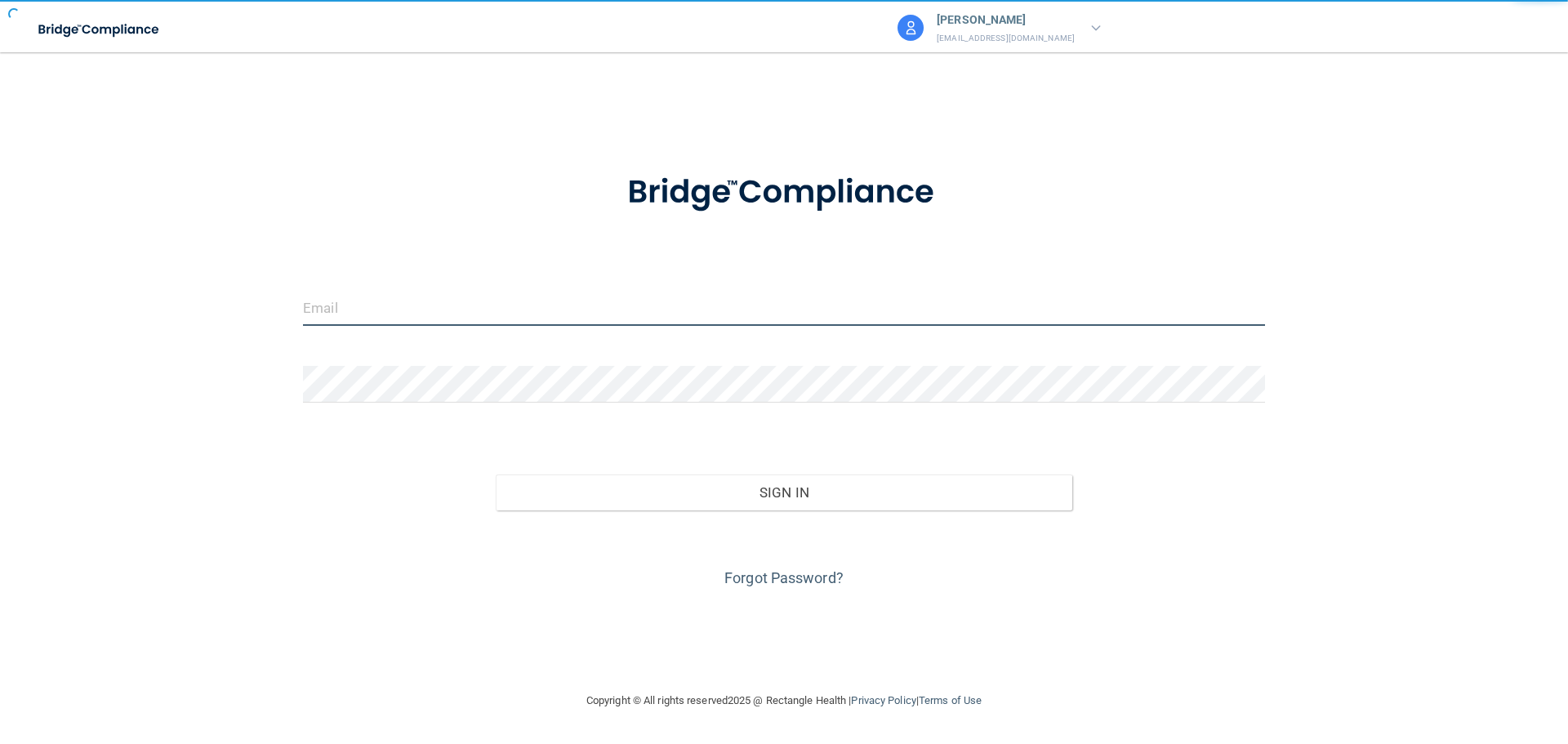
type input "[EMAIL_ADDRESS][DOMAIN_NAME]"
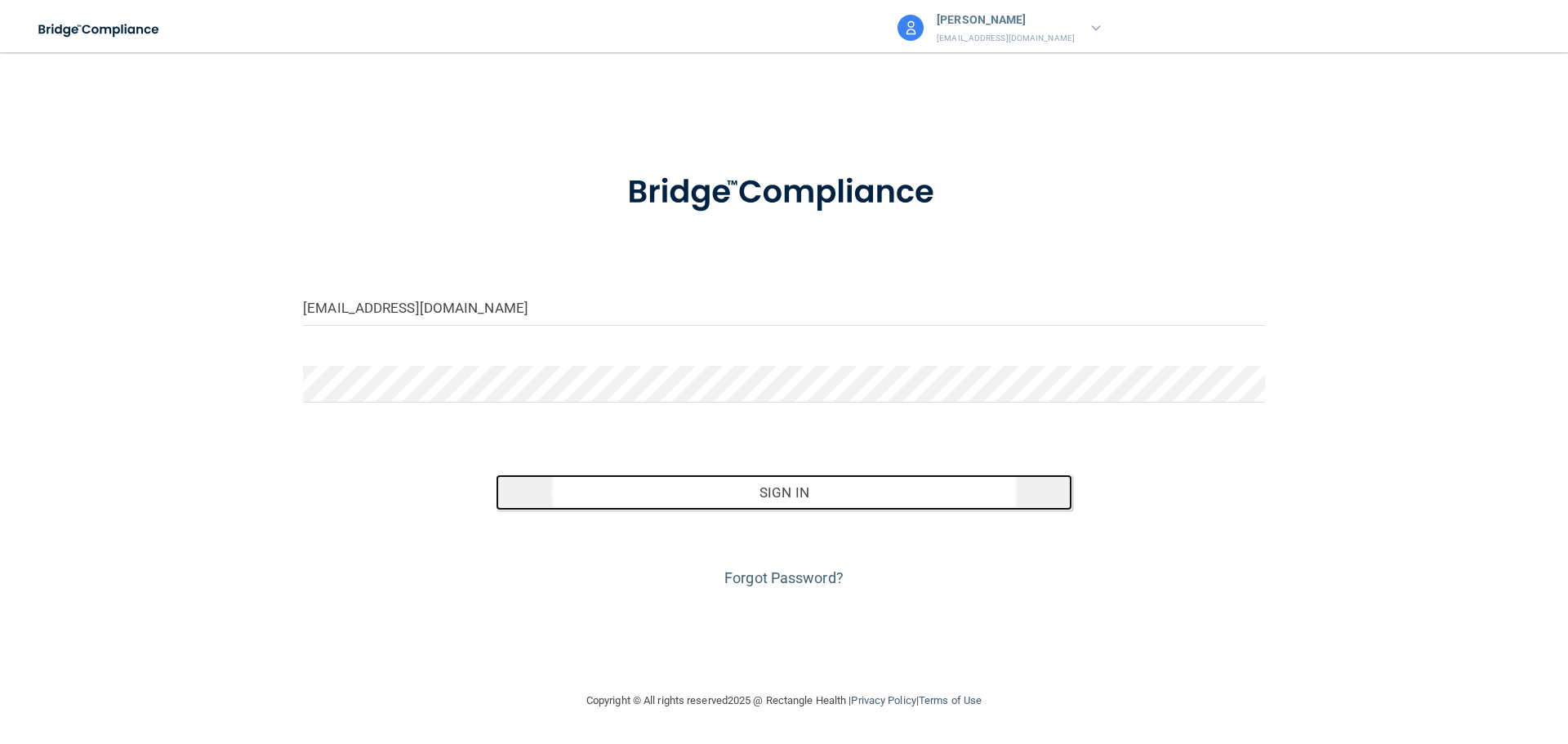
click at [800, 495] on button "Sign In" at bounding box center [784, 492] width 577 height 36
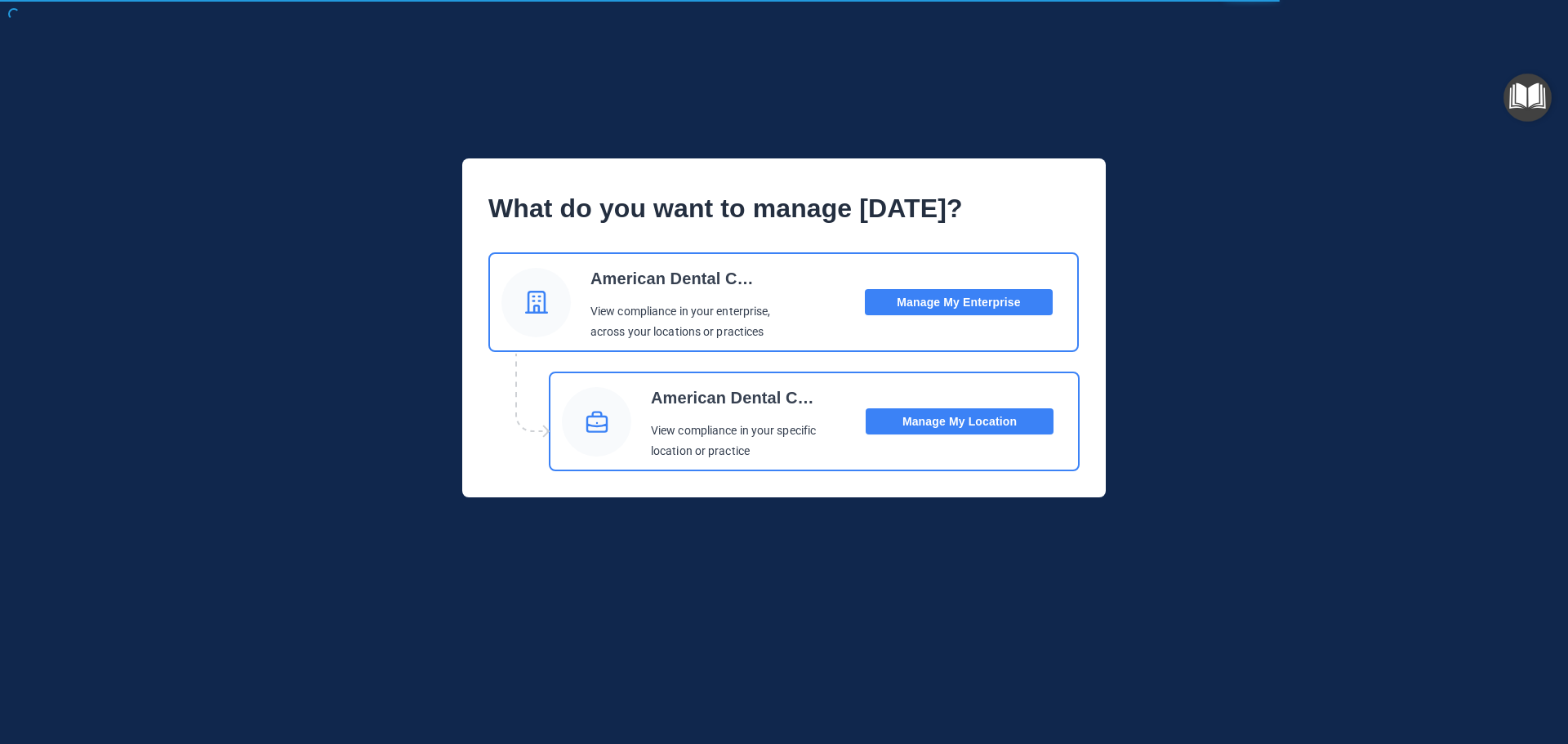
click at [928, 420] on button "Manage My Location" at bounding box center [959, 421] width 188 height 26
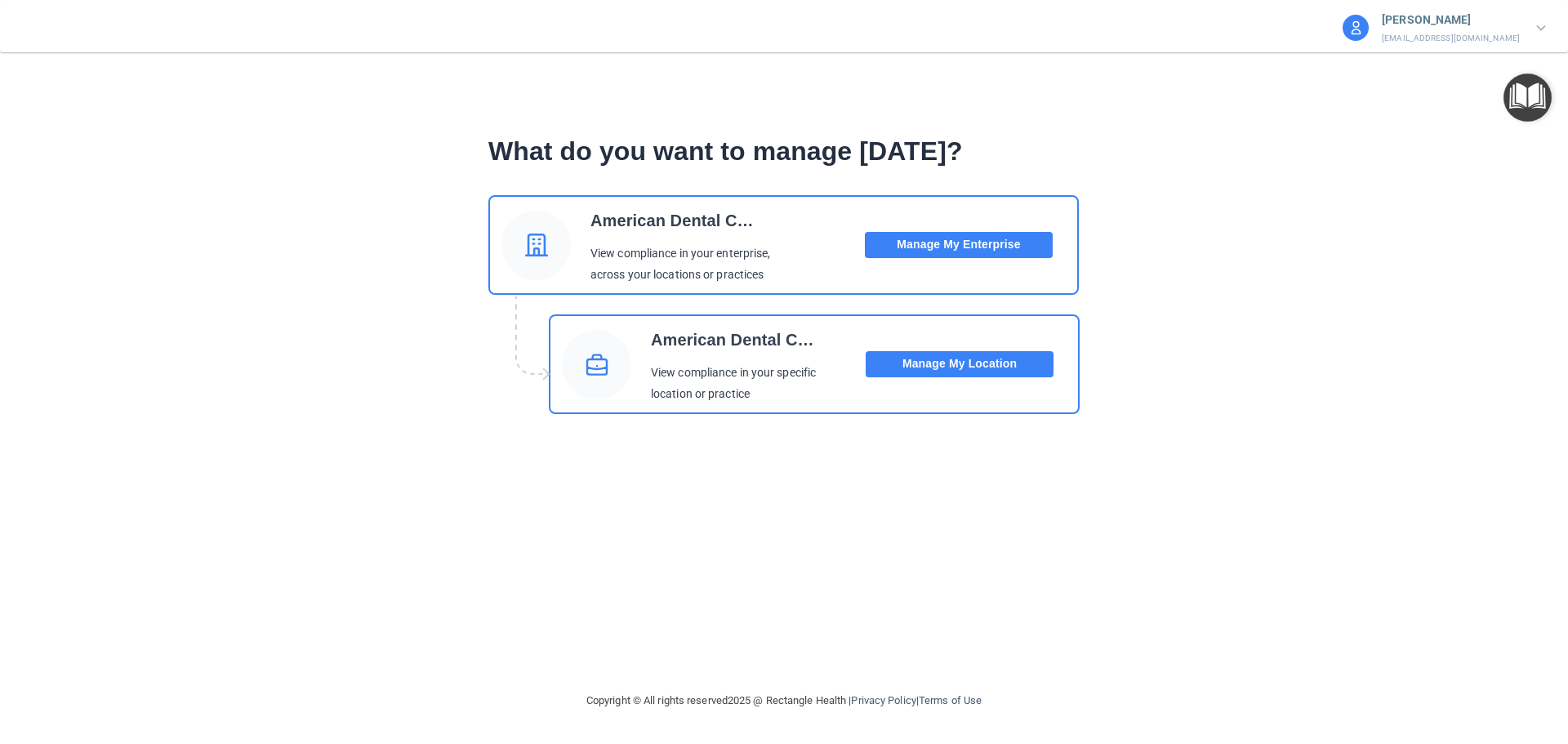
click at [922, 361] on button "Manage My Location" at bounding box center [959, 364] width 188 height 26
click at [944, 244] on button "Manage My Enterprise" at bounding box center [958, 245] width 188 height 26
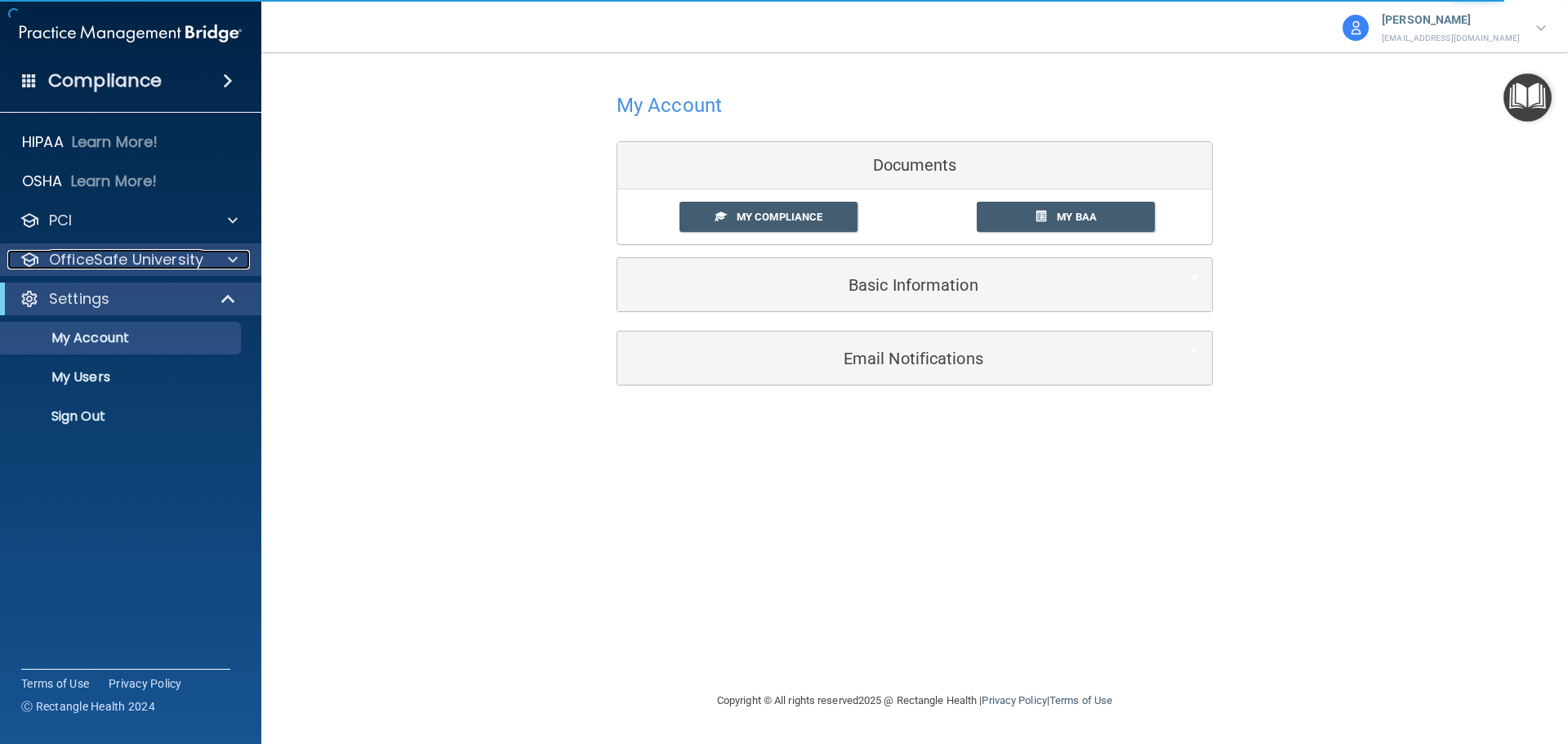
click at [89, 265] on p "OfficeSafe University" at bounding box center [126, 259] width 154 height 20
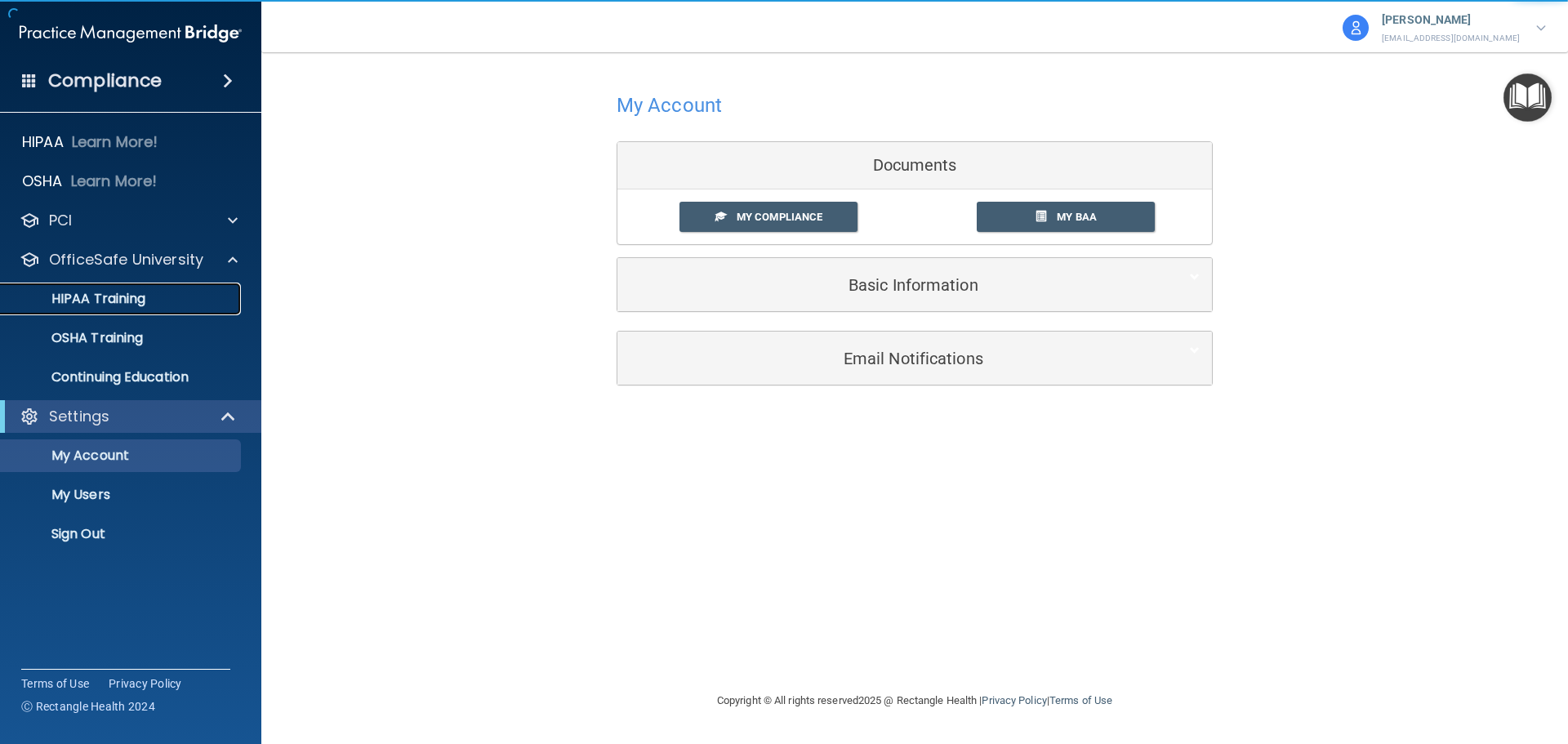
click at [92, 301] on p "HIPAA Training" at bounding box center [78, 299] width 135 height 16
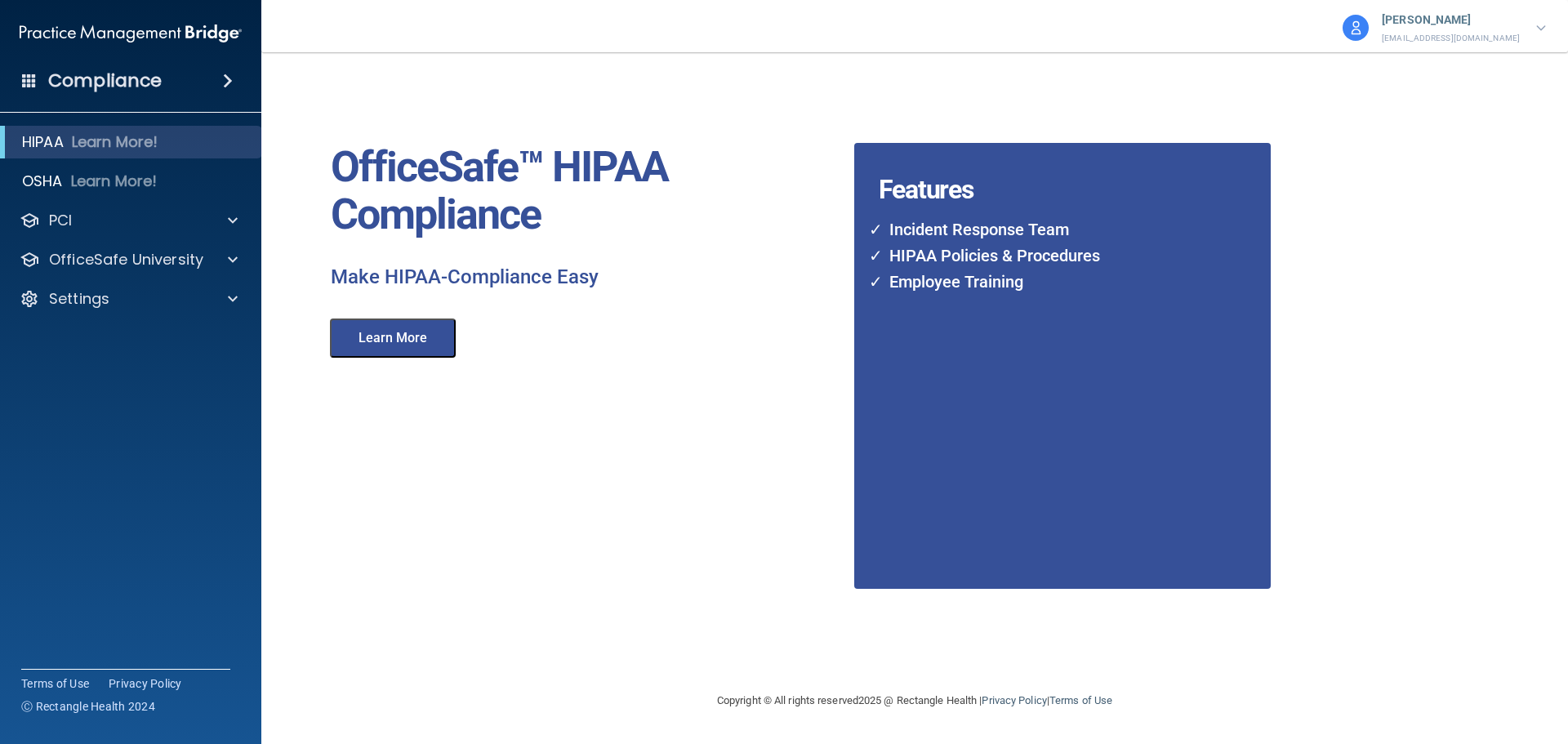
click at [391, 335] on button "Learn More" at bounding box center [392, 338] width 126 height 39
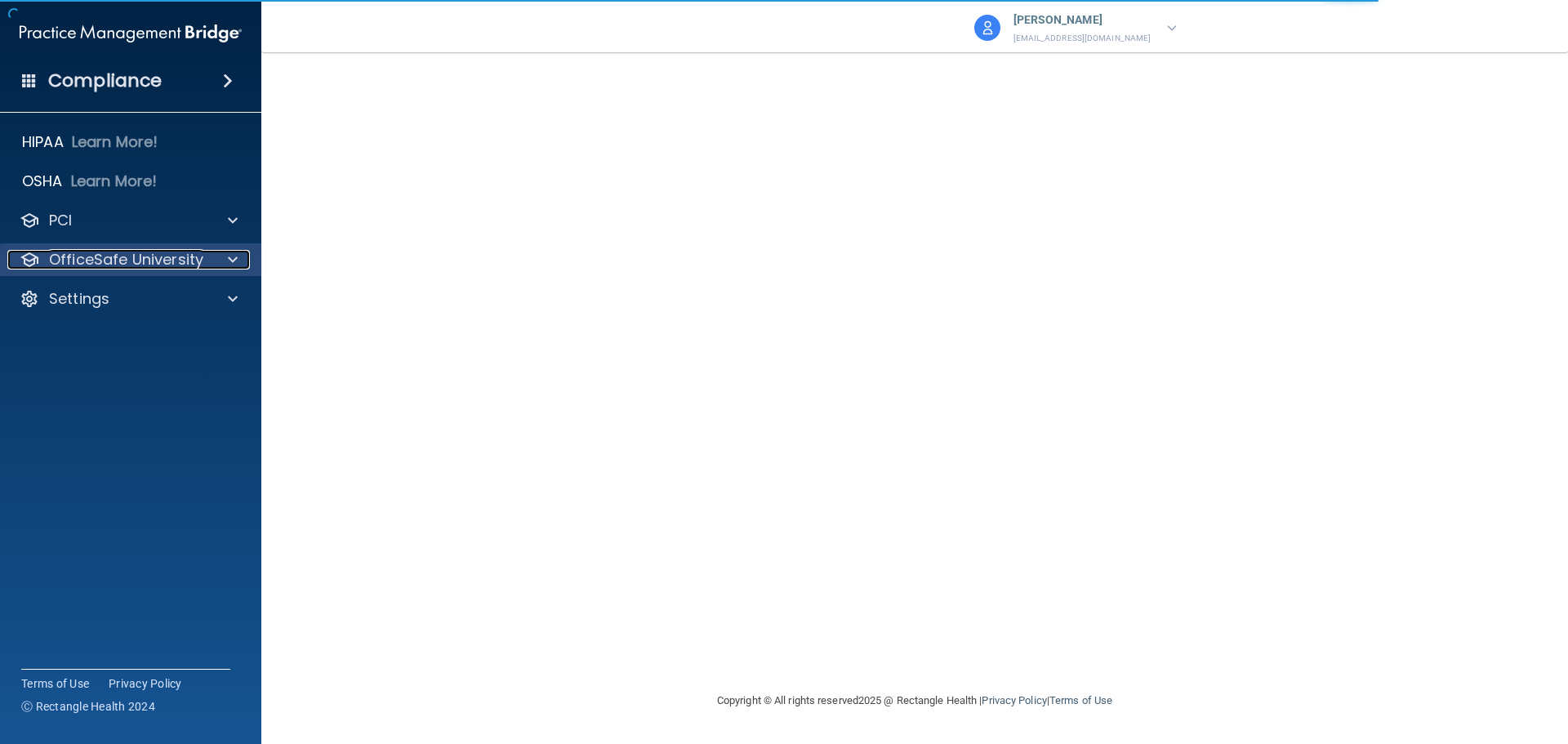
click at [211, 257] on div at bounding box center [230, 259] width 41 height 20
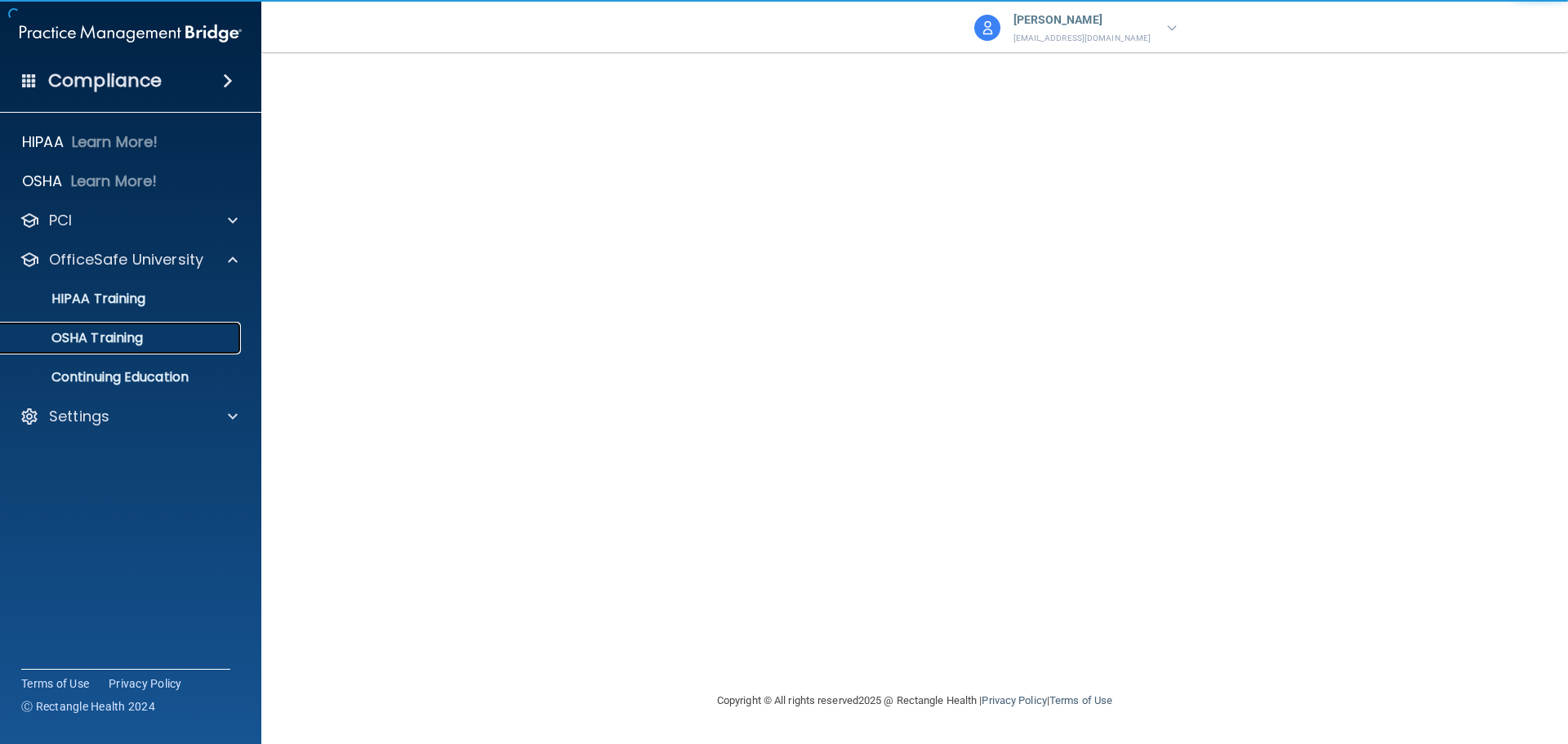
click at [111, 346] on p "OSHA Training" at bounding box center [76, 338] width 133 height 16
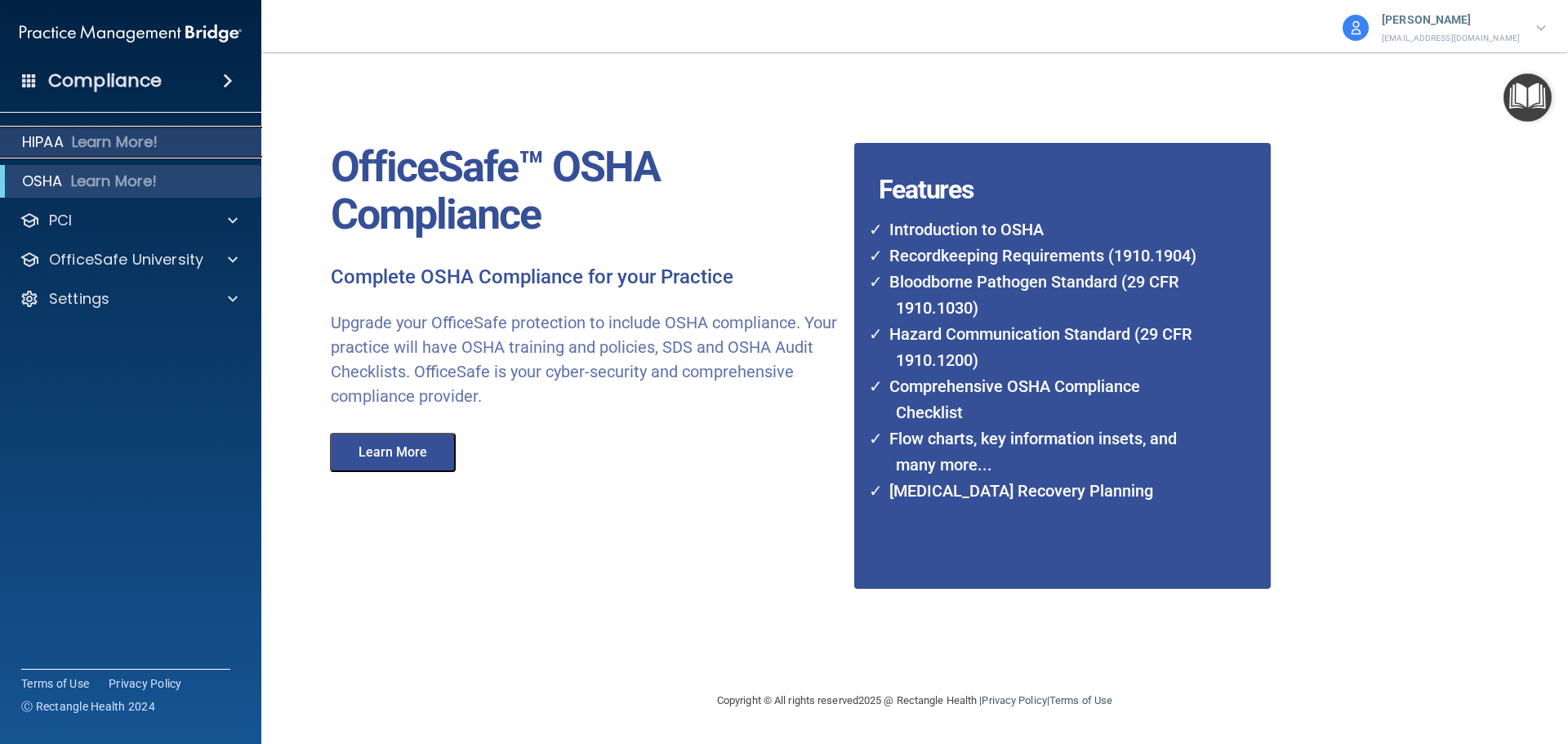
click at [129, 139] on p "Learn More!" at bounding box center [115, 142] width 87 height 20
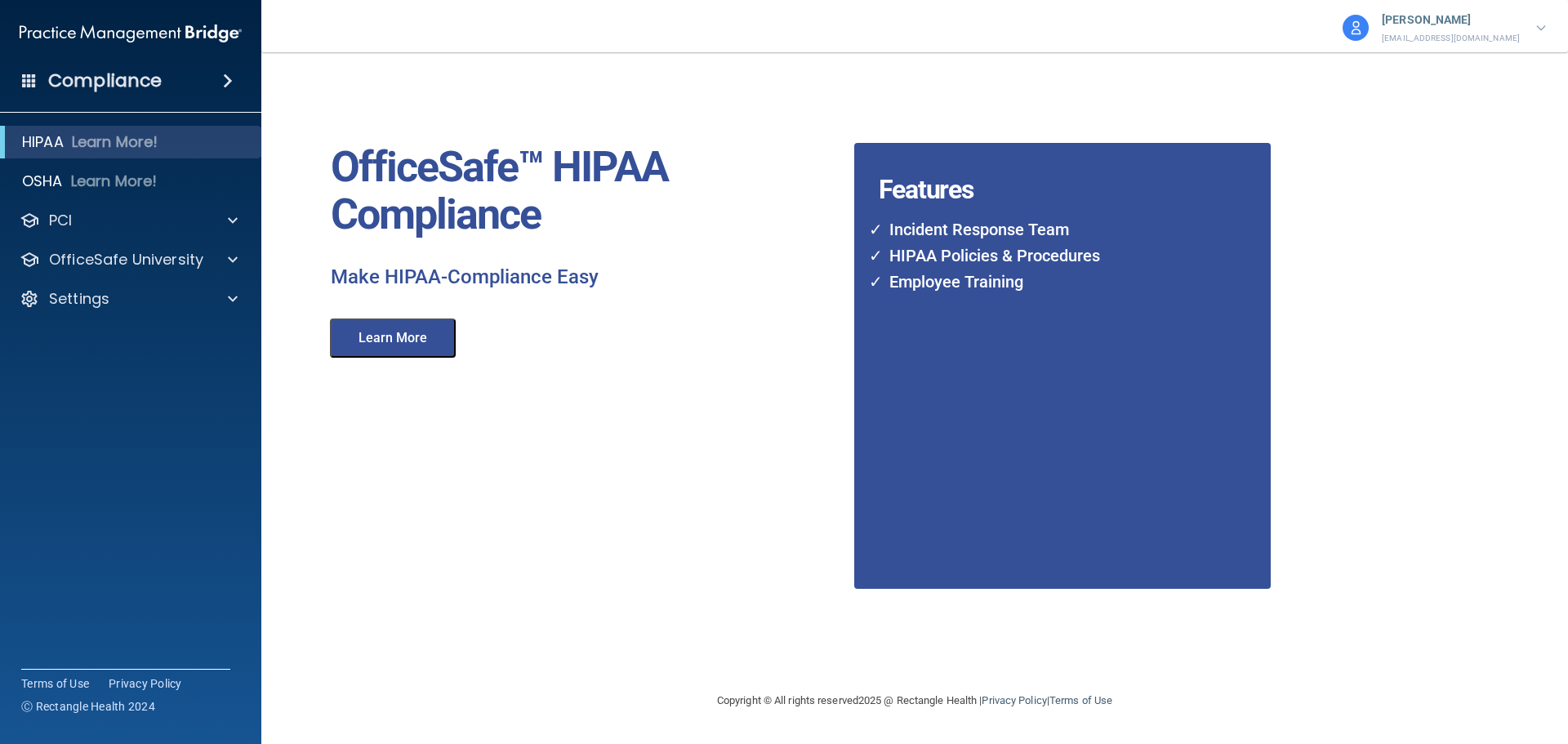
drag, startPoint x: 1079, startPoint y: 92, endPoint x: 914, endPoint y: 146, distance: 173.6
click at [1079, 92] on div "Features Incident Response Team HIPAA Policies & Procedures Employee Training" at bounding box center [1122, 328] width 560 height 520
click at [394, 333] on button "Learn More" at bounding box center [392, 338] width 126 height 39
